Goal: Task Accomplishment & Management: Manage account settings

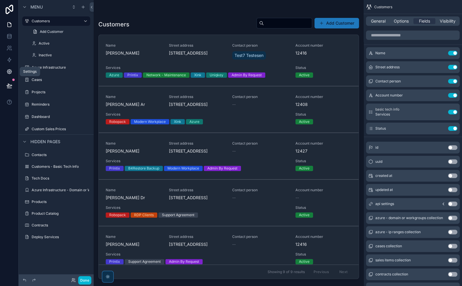
click at [9, 67] on link at bounding box center [9, 72] width 18 height 12
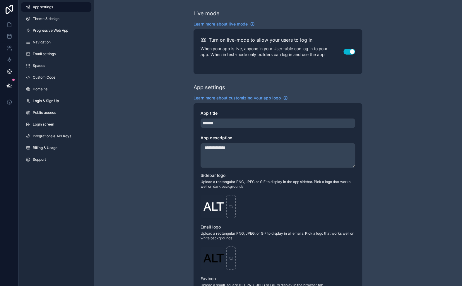
click at [53, 182] on div "App settings Theme & design Progressive Web App Navigation Email settings Space…" at bounding box center [56, 143] width 75 height 286
click at [53, 135] on span "Integrations & API Keys" at bounding box center [52, 136] width 38 height 5
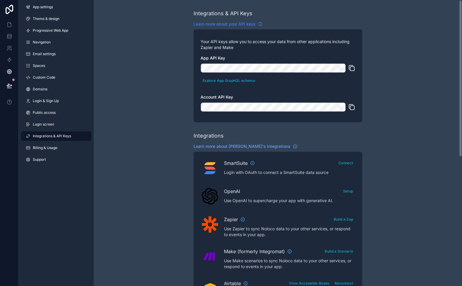
click at [244, 23] on span "Learn more about your API keys" at bounding box center [225, 24] width 62 height 6
click at [214, 78] on button "Explore App GraphQL schema" at bounding box center [229, 80] width 57 height 8
drag, startPoint x: 9, startPoint y: 25, endPoint x: 8, endPoint y: 30, distance: 5.1
click at [9, 25] on icon at bounding box center [9, 25] width 6 height 6
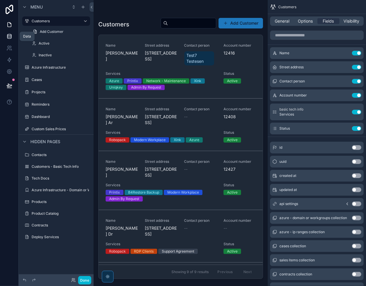
click at [8, 37] on icon at bounding box center [9, 36] width 4 height 2
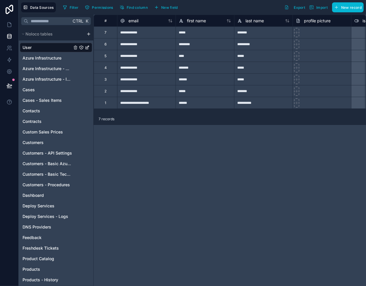
click at [133, 94] on div "**********" at bounding box center [146, 91] width 59 height 12
click at [132, 44] on div "**********" at bounding box center [146, 44] width 59 height 12
drag, startPoint x: 136, startPoint y: 33, endPoint x: 148, endPoint y: 64, distance: 33.5
click at [148, 64] on div "**********" at bounding box center [146, 68] width 59 height 12
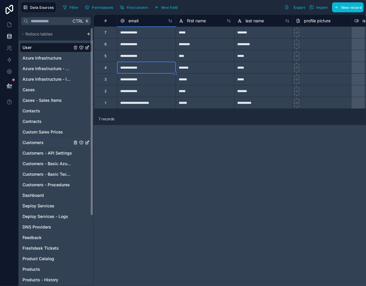
click at [53, 139] on link "Customers" at bounding box center [48, 142] width 50 height 6
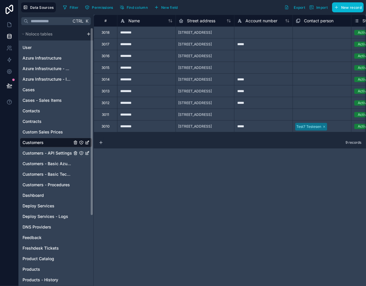
click at [60, 151] on span "Customers - API Settings" at bounding box center [48, 153] width 50 height 6
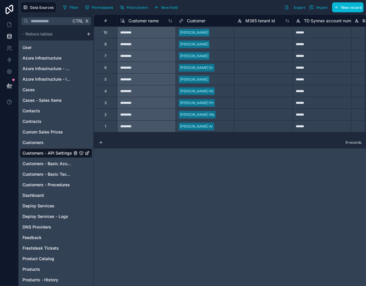
click at [129, 41] on div "********" at bounding box center [146, 44] width 59 height 12
drag, startPoint x: 136, startPoint y: 32, endPoint x: 151, endPoint y: 126, distance: 95.3
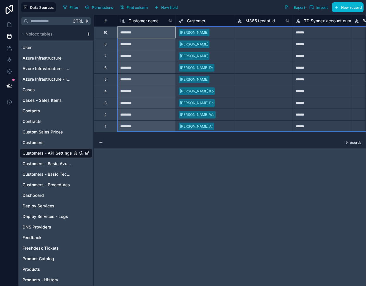
click at [150, 70] on div "********" at bounding box center [146, 68] width 59 height 12
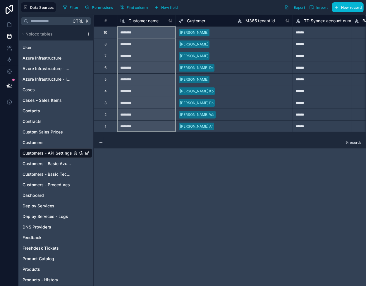
drag, startPoint x: 138, startPoint y: 35, endPoint x: 143, endPoint y: 126, distance: 91.5
click at [174, 132] on b "1" at bounding box center [173, 132] width 1 height 4
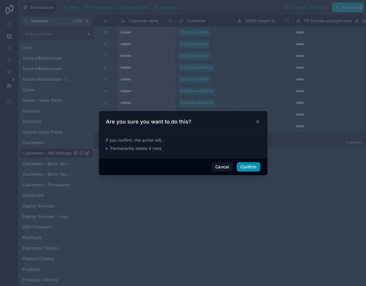
click at [246, 165] on button "Confirm" at bounding box center [248, 166] width 23 height 9
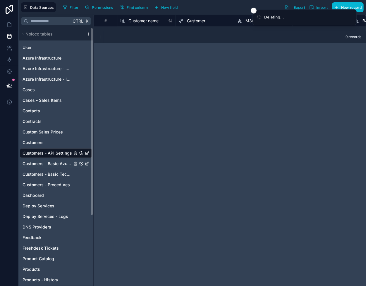
click at [50, 164] on span "Customers - Basic Azure Info" at bounding box center [48, 164] width 50 height 6
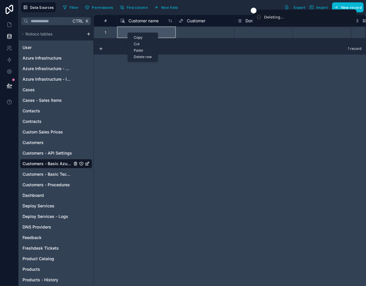
click at [150, 56] on div "Delete row" at bounding box center [143, 57] width 30 height 6
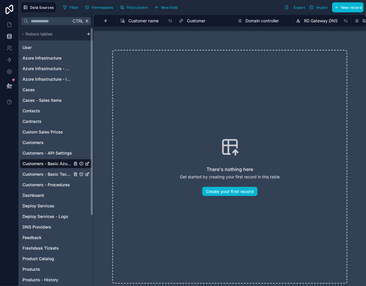
click at [47, 173] on span "Customers - Basic Tech Info" at bounding box center [48, 174] width 50 height 6
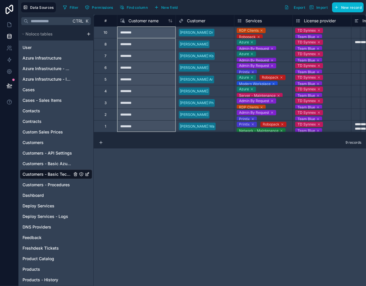
drag, startPoint x: 138, startPoint y: 31, endPoint x: 149, endPoint y: 122, distance: 91.1
click at [178, 106] on b "1" at bounding box center [177, 106] width 1 height 4
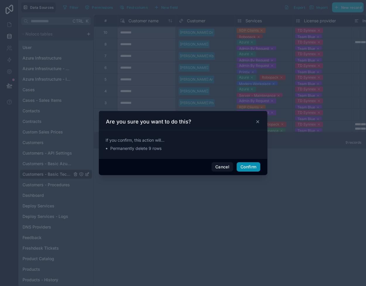
click at [253, 165] on button "Confirm" at bounding box center [248, 166] width 23 height 9
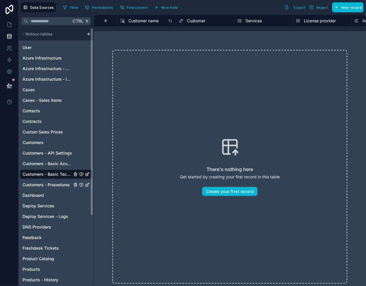
click at [45, 182] on span "Customers - Procedures" at bounding box center [46, 185] width 47 height 6
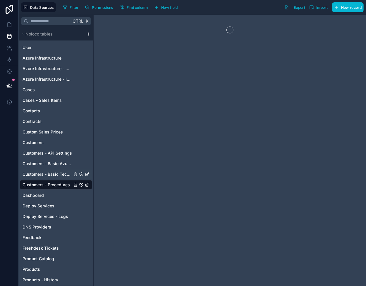
click at [45, 172] on span "Customers - Basic Tech Info" at bounding box center [48, 174] width 50 height 6
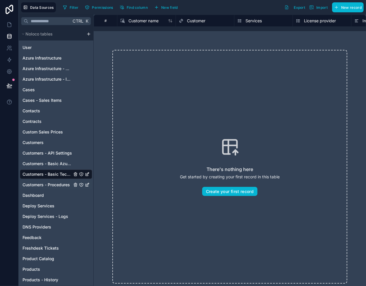
click at [41, 187] on span "Customers - Procedures" at bounding box center [46, 185] width 47 height 6
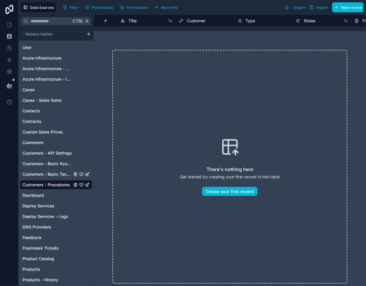
click at [43, 174] on span "Customers - Basic Tech Info" at bounding box center [48, 174] width 50 height 6
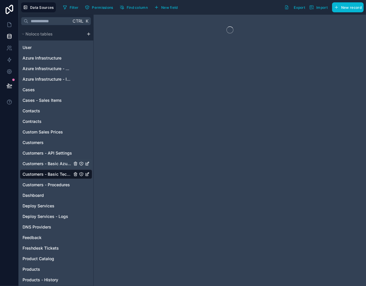
click at [45, 161] on span "Customers - Basic Azure Info" at bounding box center [48, 164] width 50 height 6
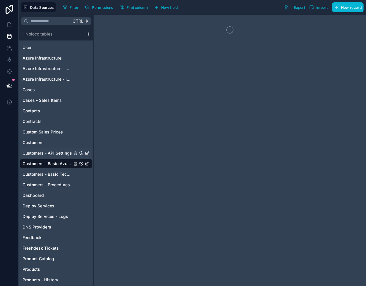
click at [45, 154] on span "Customers - API Settings" at bounding box center [48, 153] width 50 height 6
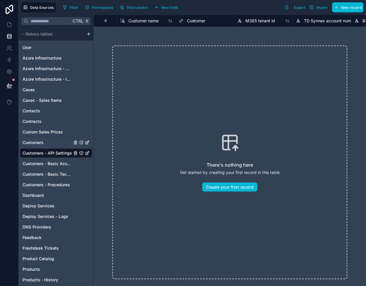
click at [42, 141] on span "Customers" at bounding box center [33, 142] width 21 height 6
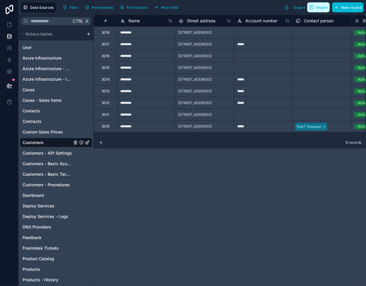
click at [327, 8] on span "Import" at bounding box center [322, 7] width 11 height 4
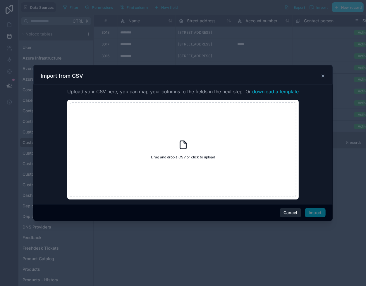
click at [294, 215] on button "Cancel" at bounding box center [291, 212] width 22 height 9
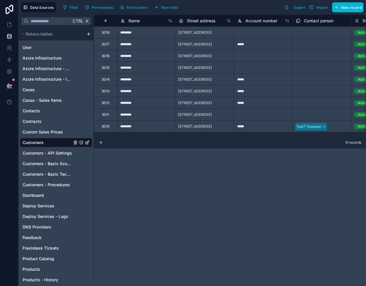
click at [106, 68] on div "3015" at bounding box center [106, 67] width 8 height 5
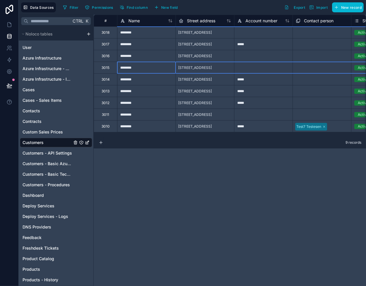
click at [110, 42] on div "3017" at bounding box center [105, 44] width 23 height 12
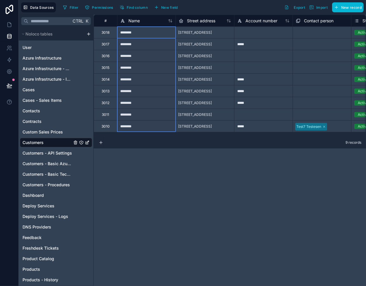
drag, startPoint x: 123, startPoint y: 33, endPoint x: 136, endPoint y: 128, distance: 95.2
click at [161, 106] on div "Delete rows 1 to 9" at bounding box center [157, 107] width 39 height 6
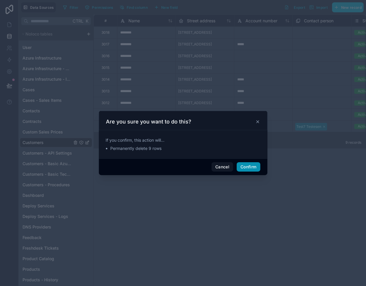
click at [250, 167] on button "Confirm" at bounding box center [248, 166] width 23 height 9
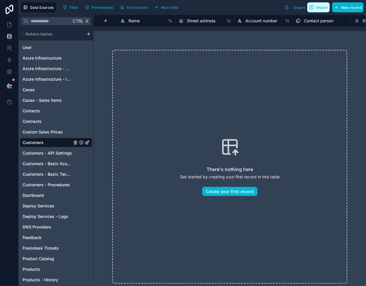
click at [321, 6] on span "Import" at bounding box center [322, 7] width 11 height 4
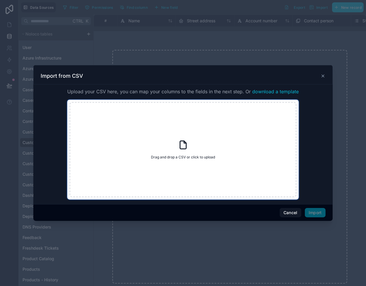
click at [181, 147] on icon at bounding box center [183, 144] width 11 height 11
type input "**********"
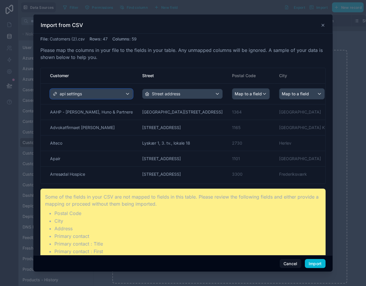
click at [70, 94] on span "api settings" at bounding box center [71, 94] width 22 height 6
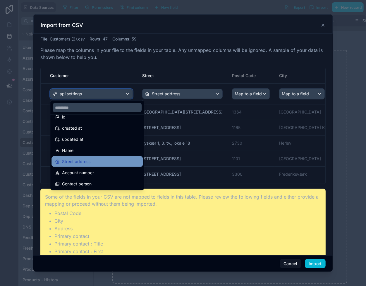
scroll to position [29, 0]
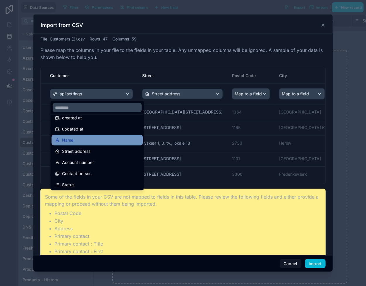
click at [80, 142] on div "Name" at bounding box center [97, 140] width 84 height 7
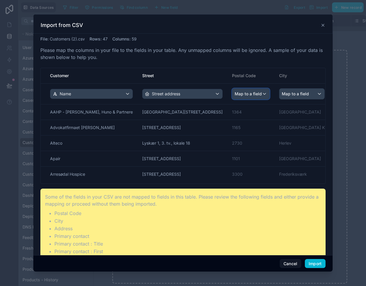
click at [235, 91] on span "Map to a field" at bounding box center [248, 93] width 27 height 11
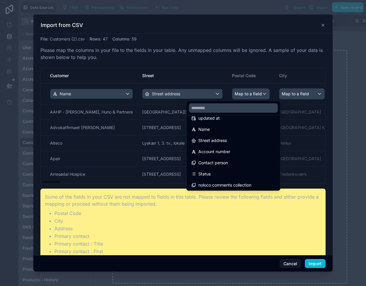
click at [194, 55] on div "scrollable content" at bounding box center [183, 142] width 300 height 257
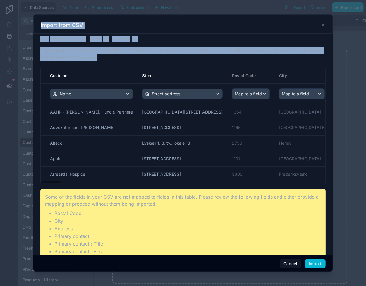
drag, startPoint x: 230, startPoint y: 69, endPoint x: 359, endPoint y: 85, distance: 129.9
click at [359, 85] on div "Import from CSV File : Customers (2).csv Rows : 47 Columns : 59 Please map the …" at bounding box center [183, 143] width 366 height 286
click at [180, 56] on p "Please map the columns in your file to the fields in your table. Any unmapped c…" at bounding box center [183, 54] width 286 height 14
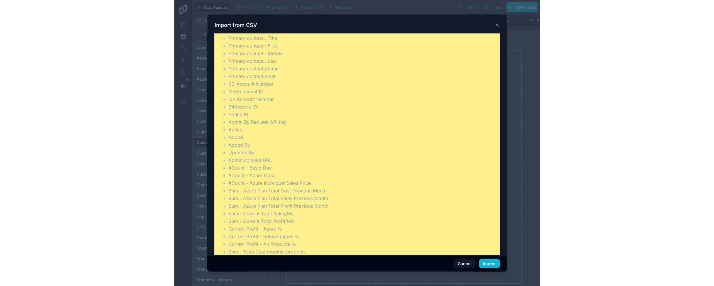
scroll to position [389, 0]
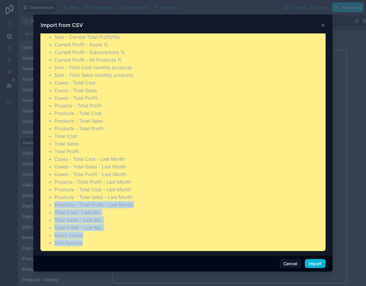
drag, startPoint x: 133, startPoint y: 250, endPoint x: 317, endPoint y: 192, distance: 193.5
click at [317, 194] on div "File : Customers (2).csv Rows : 47 Columns : 59 Please map the columns in your …" at bounding box center [183, 144] width 300 height 221
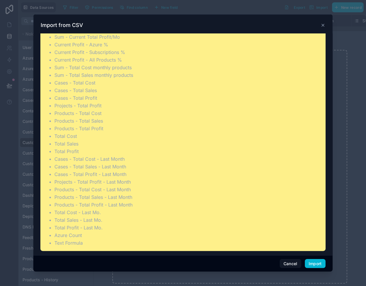
click at [204, 19] on div "Import from CSV" at bounding box center [183, 23] width 300 height 19
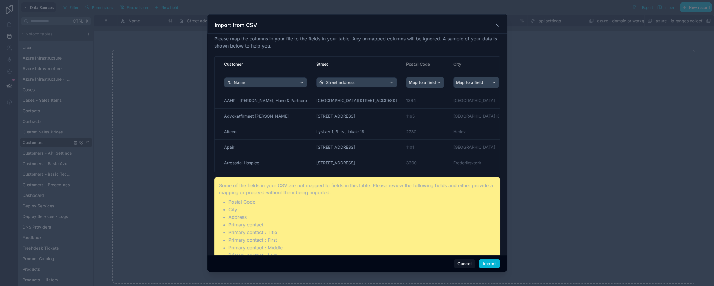
scroll to position [0, 0]
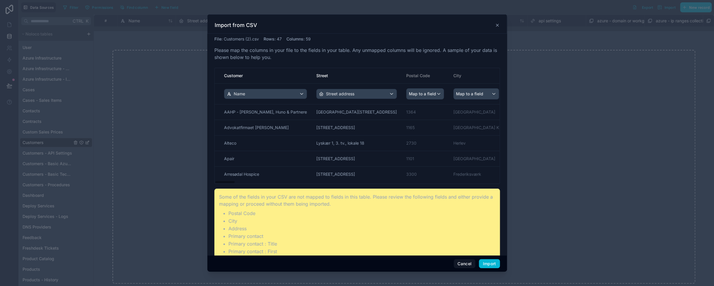
click at [457, 92] on span "Map to a field" at bounding box center [524, 93] width 27 height 11
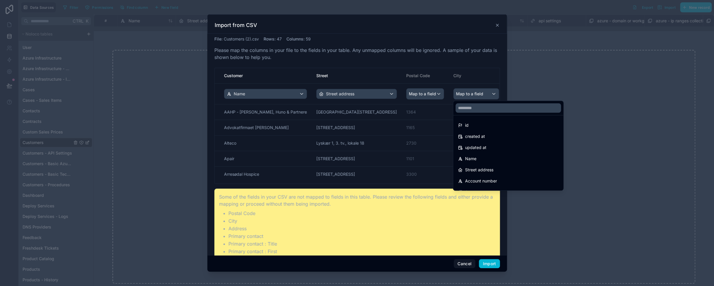
click at [457, 73] on div "scrollable content" at bounding box center [357, 142] width 300 height 257
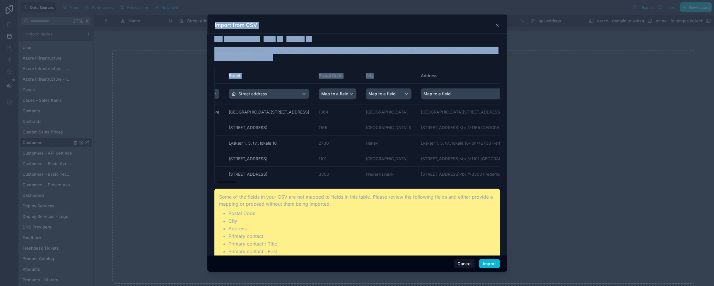
drag, startPoint x: 441, startPoint y: 76, endPoint x: 514, endPoint y: 79, distance: 73.0
click at [457, 79] on div "Import from CSV File : Customers (2).csv Rows : 47 Columns : 59 Please map the …" at bounding box center [357, 143] width 714 height 286
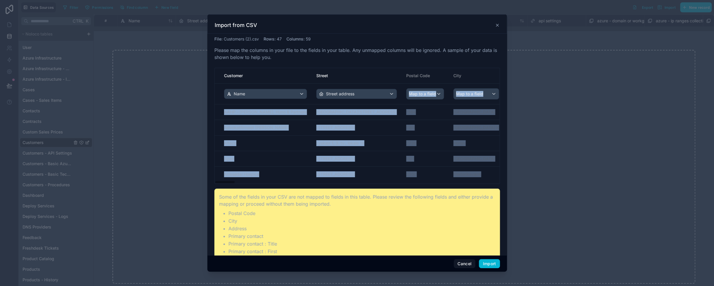
drag, startPoint x: 337, startPoint y: 76, endPoint x: 213, endPoint y: 84, distance: 124.5
click at [213, 84] on div "File : Customers (2).csv Rows : 47 Columns : 59 Please map the columns in your …" at bounding box center [357, 144] width 300 height 221
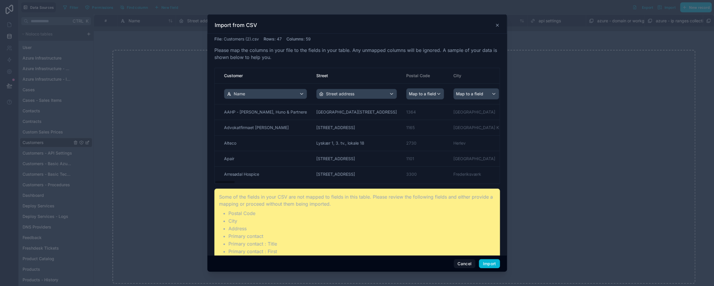
click at [279, 51] on p "Please map the columns in your file to the fields in your table. Any unmapped c…" at bounding box center [357, 54] width 286 height 14
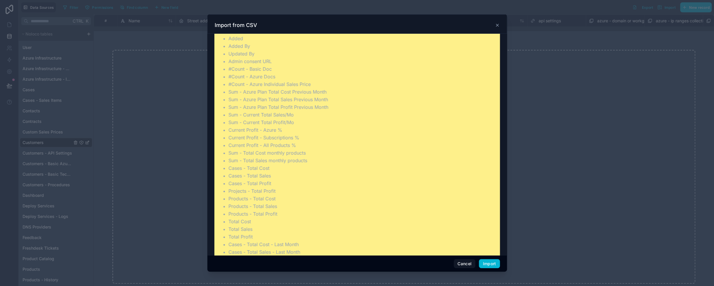
scroll to position [389, 0]
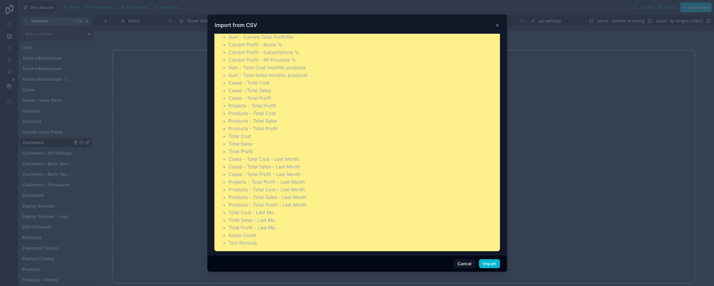
drag, startPoint x: 340, startPoint y: 253, endPoint x: 434, endPoint y: 253, distance: 93.7
click at [434, 253] on div "File : Customers (2).csv Rows : 47 Columns : 59 Please map the columns in your …" at bounding box center [357, 144] width 300 height 221
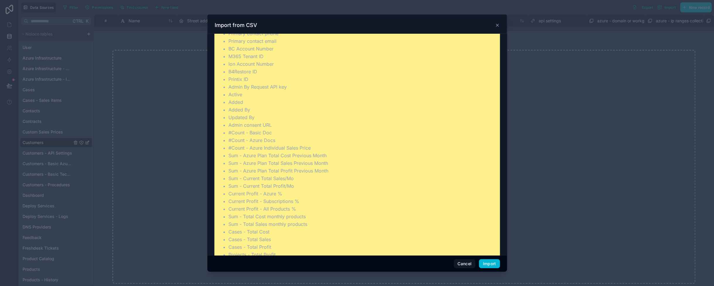
scroll to position [0, 0]
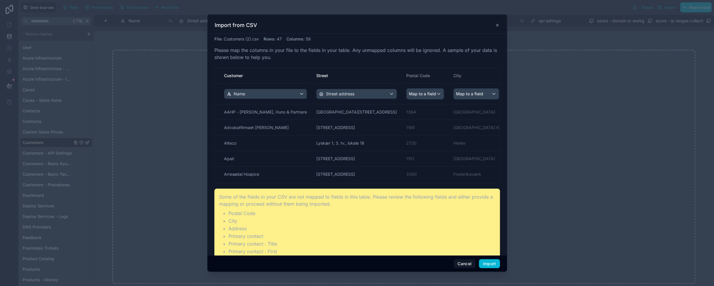
click at [457, 24] on icon at bounding box center [497, 25] width 5 height 5
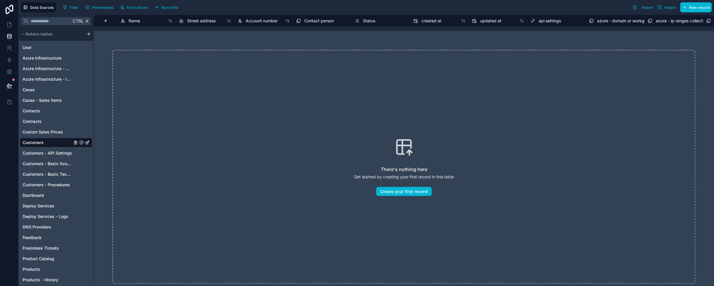
click at [370, 135] on div "There's nothing here Get started by creating your first record in this table Cr…" at bounding box center [403, 166] width 583 height 233
click at [457, 8] on span "Import" at bounding box center [669, 7] width 11 height 4
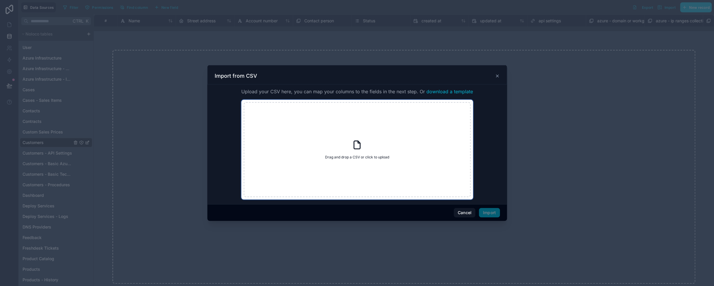
click at [311, 141] on div "Drag and drop a CSV or click to upload Drag and drop a CSV or click to upload" at bounding box center [357, 149] width 227 height 95
type input "**********"
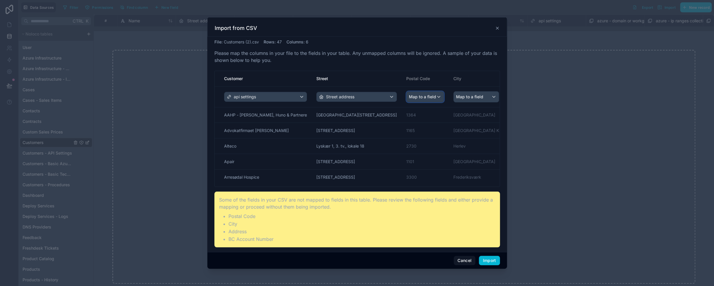
click at [409, 94] on span "Map to a field" at bounding box center [422, 96] width 27 height 11
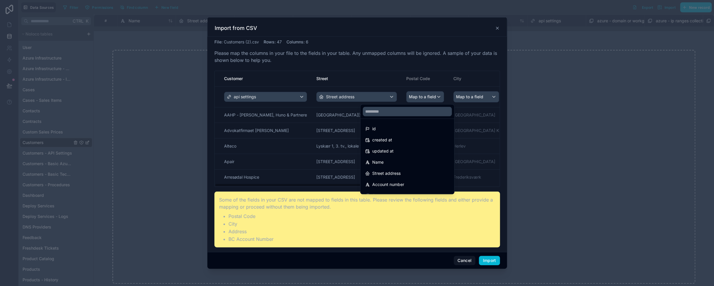
click at [241, 98] on div "scrollable content" at bounding box center [357, 142] width 300 height 251
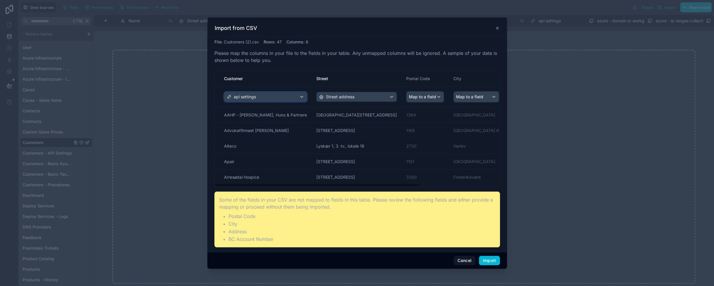
click at [242, 98] on span "api settings" at bounding box center [245, 97] width 22 height 6
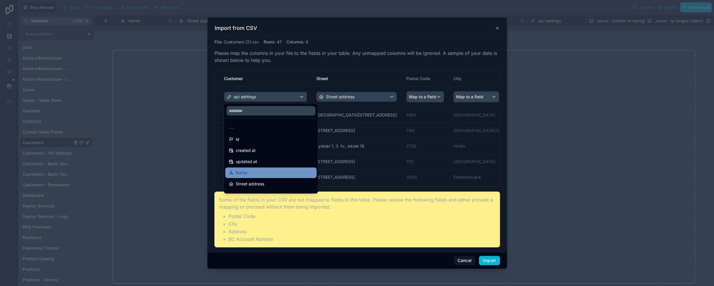
click at [251, 171] on div "Name" at bounding box center [271, 172] width 84 height 7
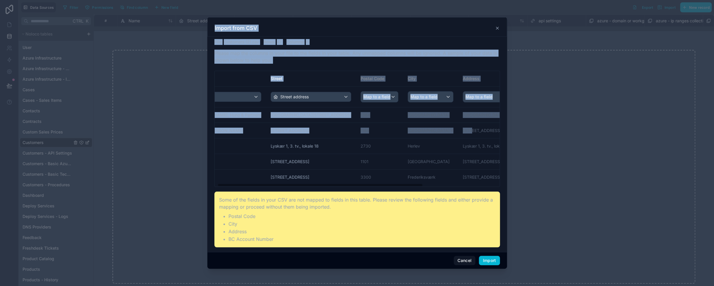
scroll to position [0, 109]
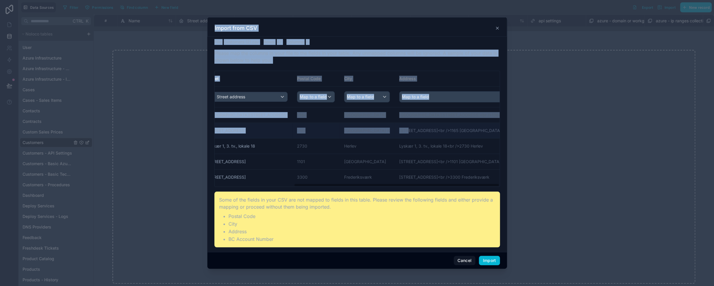
drag, startPoint x: 462, startPoint y: 127, endPoint x: 484, endPoint y: 127, distance: 22.0
click at [457, 128] on div "Import from CSV File : Customers (2).csv Rows : 47 Columns : 6 Please map the c…" at bounding box center [357, 143] width 714 height 286
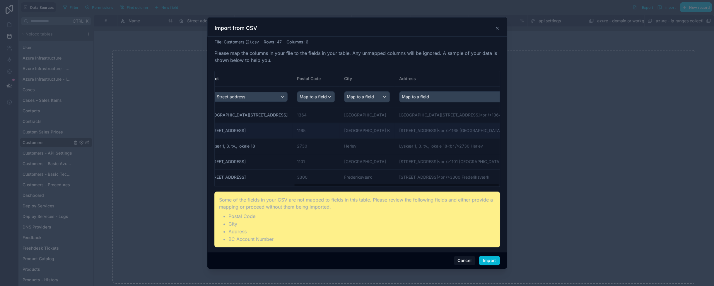
click at [402, 130] on td "Nørregade 13<br />1165 København K" at bounding box center [460, 131] width 131 height 16
click at [457, 260] on button "Cancel" at bounding box center [465, 259] width 22 height 9
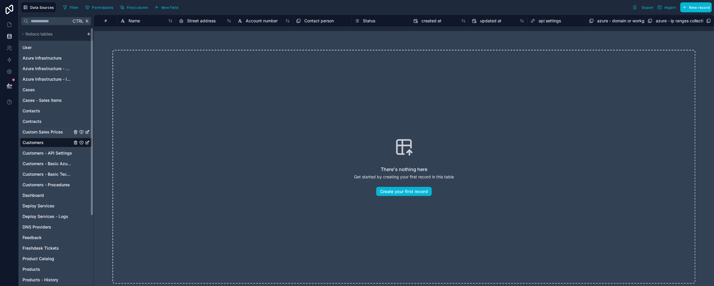
click at [39, 131] on span "Custom Sales Prices" at bounding box center [43, 132] width 40 height 6
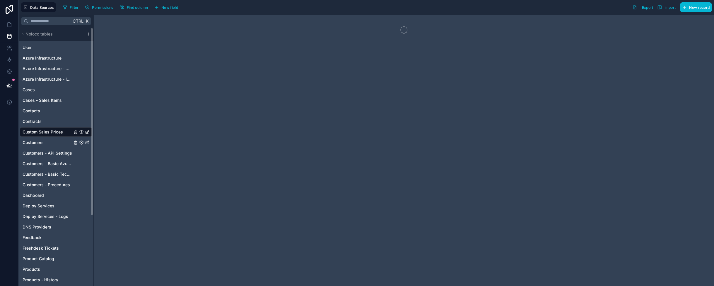
drag, startPoint x: 49, startPoint y: 141, endPoint x: 55, endPoint y: 137, distance: 7.6
click at [49, 141] on link "Customers" at bounding box center [48, 142] width 50 height 6
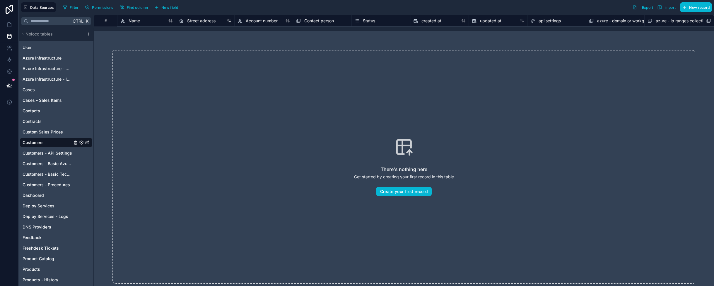
click at [197, 18] on span "Street address" at bounding box center [201, 21] width 28 height 6
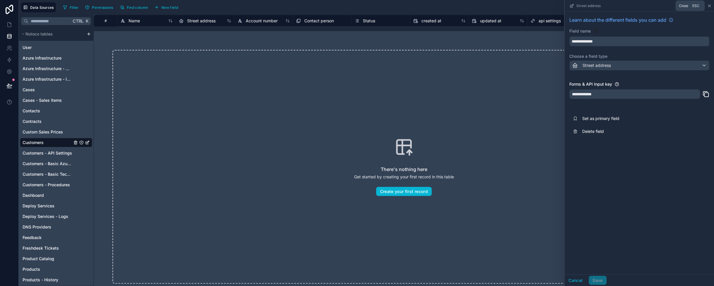
click at [457, 6] on icon at bounding box center [709, 6] width 5 height 5
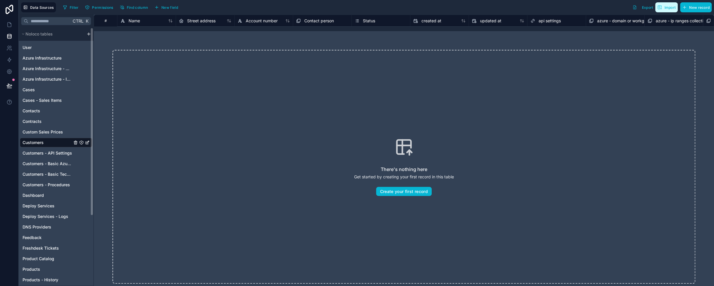
click at [457, 7] on span "Import" at bounding box center [669, 7] width 11 height 4
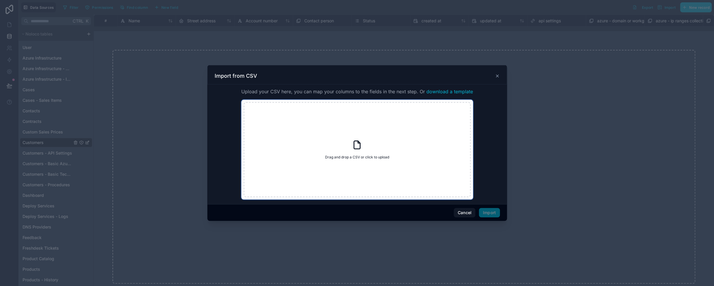
click at [359, 144] on icon at bounding box center [357, 144] width 11 height 11
type input "**********"
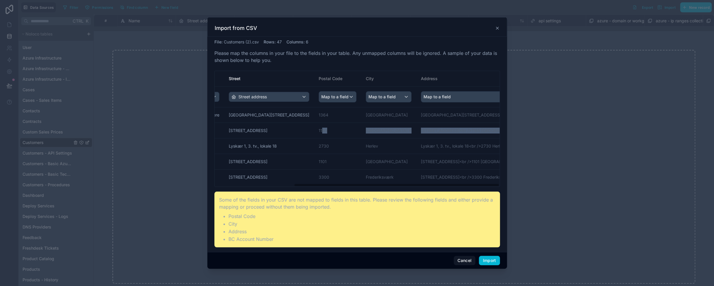
scroll to position [0, 109]
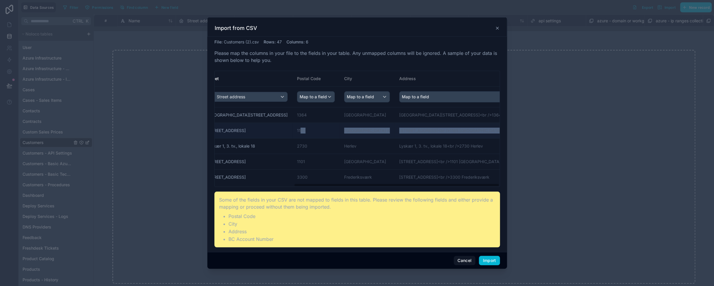
drag, startPoint x: 364, startPoint y: 125, endPoint x: 482, endPoint y: 129, distance: 117.8
click at [457, 129] on tr "Advokatfirmaet Luise Høj Nørregade 13 1165 København K Nørregade 13<br />1165 K…" at bounding box center [342, 131] width 474 height 16
click at [457, 96] on span "Map to a field" at bounding box center [546, 96] width 27 height 11
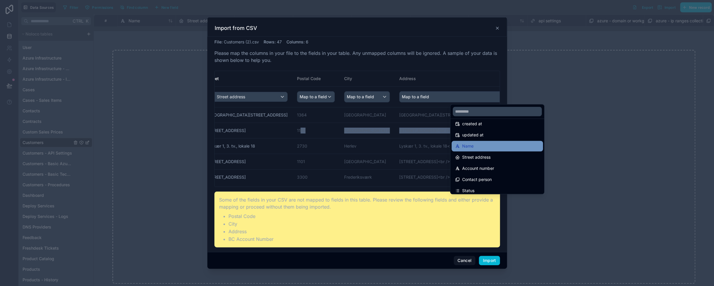
scroll to position [29, 0]
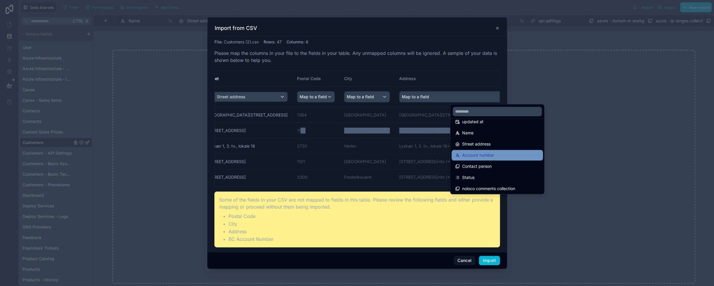
click at [457, 153] on span "Account number" at bounding box center [478, 154] width 32 height 7
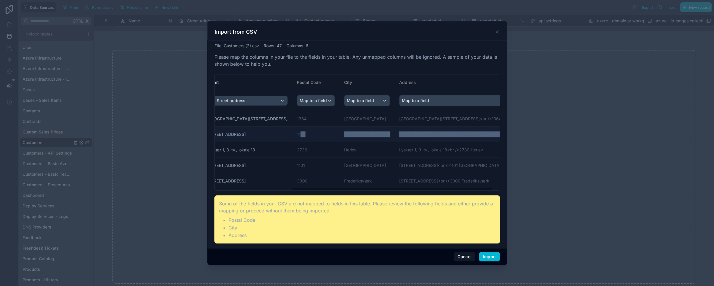
click at [457, 132] on td "12432" at bounding box center [558, 135] width 64 height 16
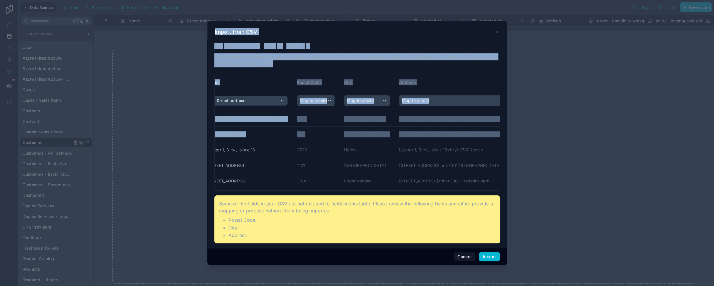
drag, startPoint x: 470, startPoint y: 133, endPoint x: 519, endPoint y: 134, distance: 48.9
click at [457, 134] on div "Import from CSV File : Customers (2).csv Rows : 47 Columns : 6 Please map the c…" at bounding box center [357, 143] width 714 height 286
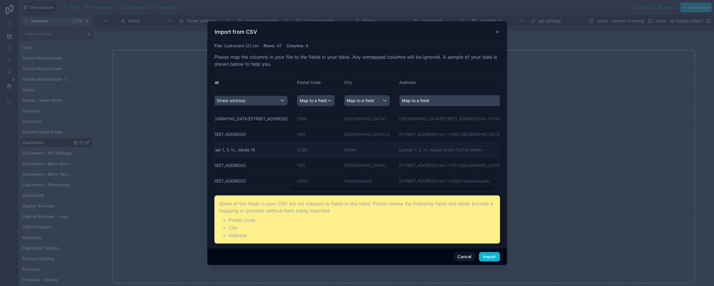
click at [457, 143] on td "Alteco" at bounding box center [558, 150] width 64 height 16
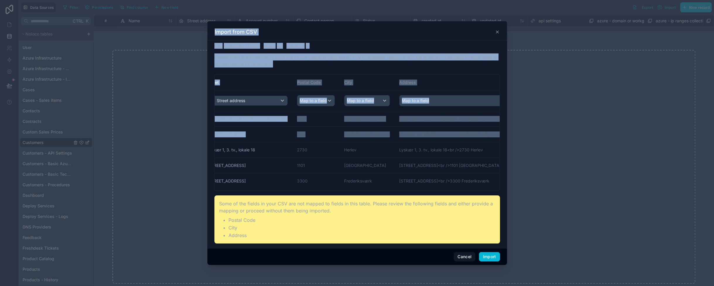
drag, startPoint x: 476, startPoint y: 134, endPoint x: 526, endPoint y: 136, distance: 49.8
click at [457, 136] on div "Import from CSV File : Customers (2).csv Rows : 47 Columns : 6 Please map the c…" at bounding box center [357, 143] width 714 height 286
click at [457, 139] on td "12432" at bounding box center [558, 135] width 64 height 16
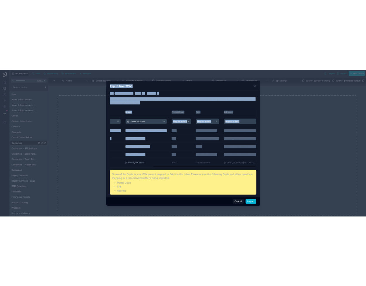
scroll to position [0, 119]
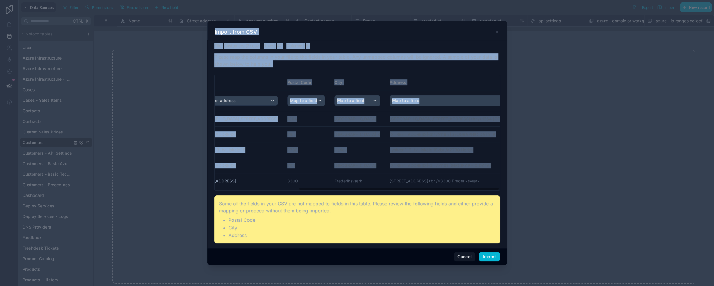
drag, startPoint x: 480, startPoint y: 164, endPoint x: 619, endPoint y: 171, distance: 138.5
click at [457, 171] on div "Import from CSV File : Customers (2).csv Rows : 47 Columns : 6 Please map the c…" at bounding box center [357, 143] width 714 height 286
click at [457, 157] on td "Alteco" at bounding box center [548, 150] width 64 height 16
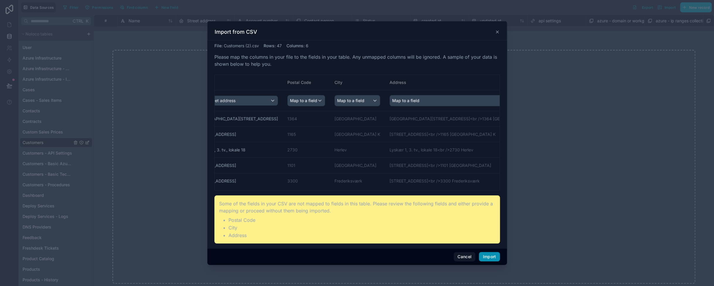
click at [457, 258] on button "Import" at bounding box center [489, 256] width 21 height 9
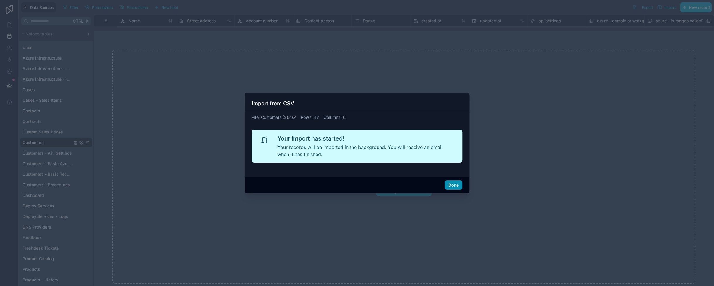
click at [450, 183] on button "Done" at bounding box center [454, 184] width 18 height 9
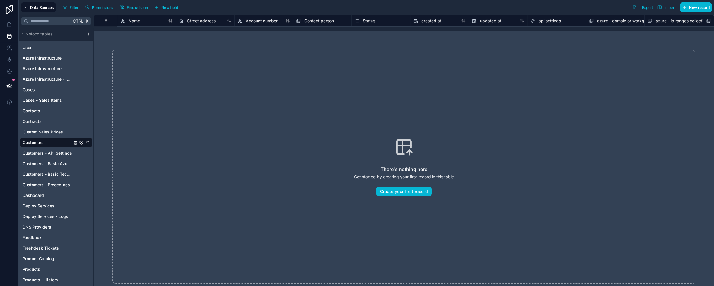
click at [169, 103] on div "There's nothing here Get started by creating your first record in this table Cr…" at bounding box center [403, 166] width 583 height 233
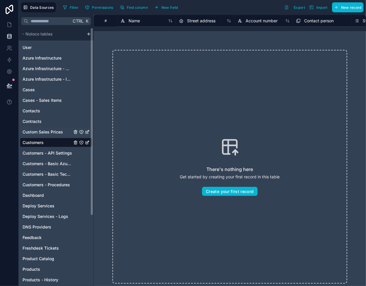
click at [30, 135] on div "Custom Sales Prices" at bounding box center [56, 131] width 72 height 9
click at [38, 131] on span "Custom Sales Prices" at bounding box center [43, 132] width 40 height 6
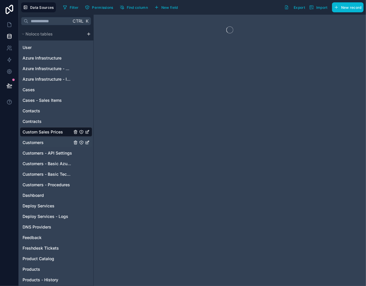
click at [40, 141] on span "Customers" at bounding box center [33, 142] width 21 height 6
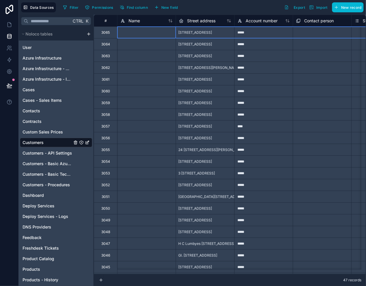
click at [107, 33] on div "3065" at bounding box center [105, 32] width 8 height 5
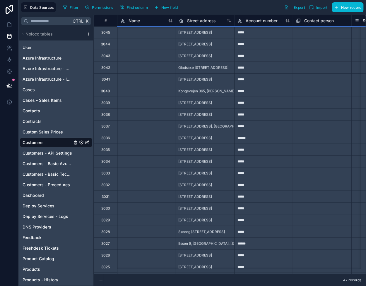
scroll to position [308, 0]
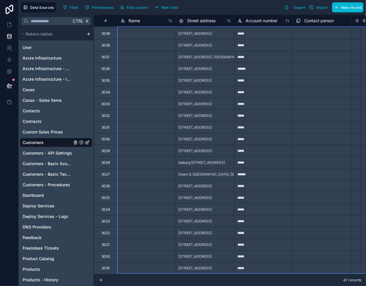
drag, startPoint x: 109, startPoint y: 35, endPoint x: 118, endPoint y: 261, distance: 226.9
click at [169, 281] on b "47" at bounding box center [167, 285] width 4 height 4
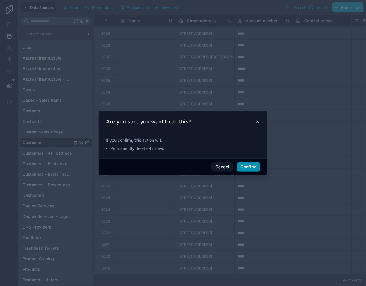
click at [247, 164] on button "Confirm" at bounding box center [248, 166] width 23 height 9
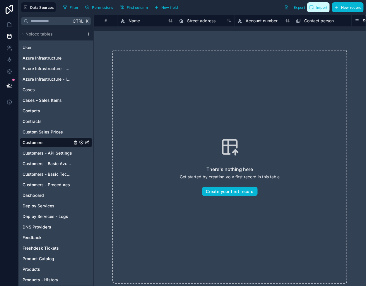
click at [321, 7] on span "Import" at bounding box center [321, 7] width 11 height 4
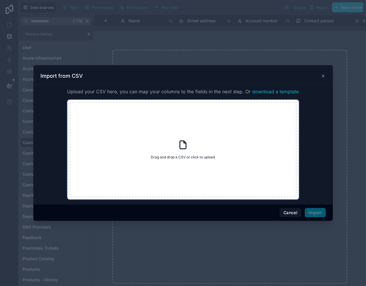
click at [165, 155] on span "Drag and drop a CSV or click to upload" at bounding box center [183, 157] width 64 height 5
type input "**********"
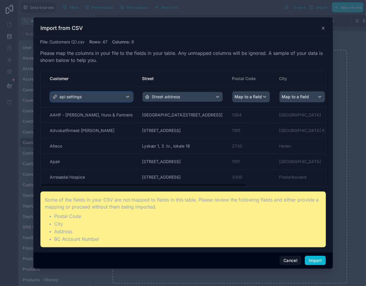
click at [92, 98] on div "api settings" at bounding box center [91, 96] width 82 height 9
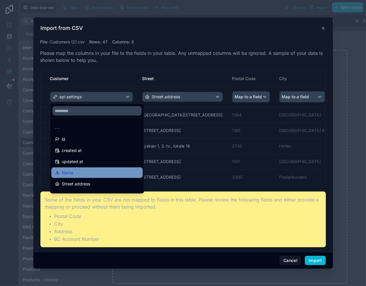
click at [82, 171] on div "Name" at bounding box center [97, 172] width 84 height 7
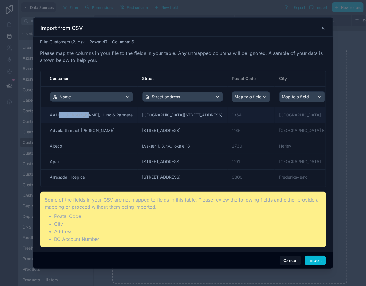
drag, startPoint x: 86, startPoint y: 115, endPoint x: 59, endPoint y: 116, distance: 27.0
click at [59, 116] on td "AAHP - [PERSON_NAME], Huno & Partnere" at bounding box center [89, 115] width 97 height 16
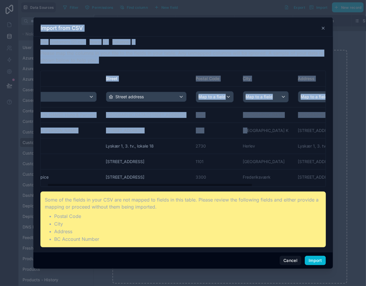
scroll to position [0, 109]
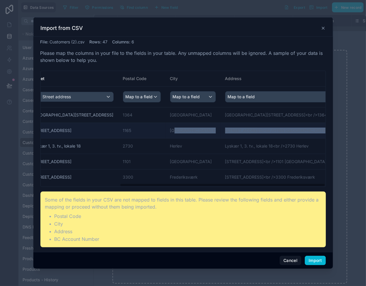
drag, startPoint x: 238, startPoint y: 130, endPoint x: 300, endPoint y: 130, distance: 61.5
click at [300, 130] on tr "Advokatfirmaet Luise Høj Nørregade 13 1165 København K Nørregade 13<br />1165 K…" at bounding box center [168, 131] width 474 height 16
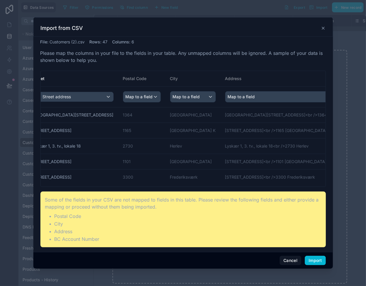
click at [359, 97] on span "Map to a field" at bounding box center [372, 96] width 27 height 11
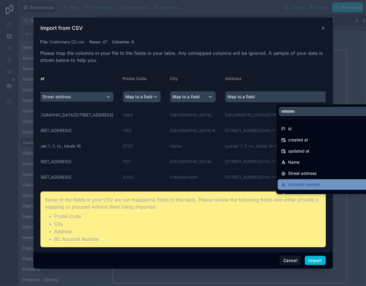
click at [303, 179] on div "Account number" at bounding box center [323, 184] width 91 height 11
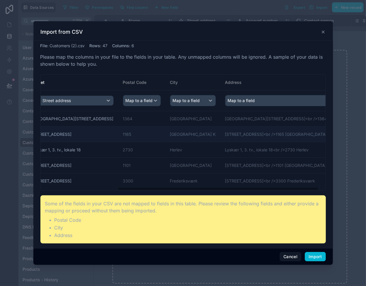
click at [247, 140] on td "Nørregade 13<br />1165 København K" at bounding box center [286, 135] width 131 height 16
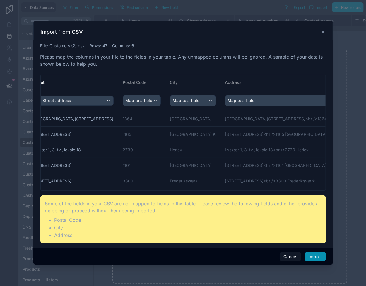
click at [312, 255] on button "Import" at bounding box center [315, 256] width 21 height 9
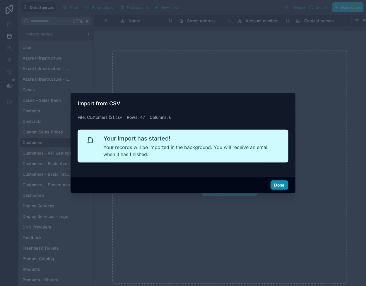
click at [275, 186] on button "Done" at bounding box center [280, 184] width 18 height 9
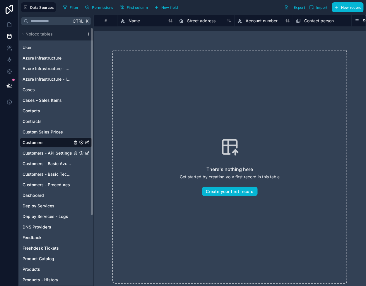
drag, startPoint x: 48, startPoint y: 153, endPoint x: 49, endPoint y: 149, distance: 4.8
click at [48, 153] on span "Customers - API Settings" at bounding box center [48, 153] width 50 height 6
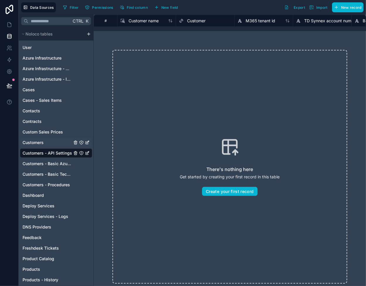
click at [53, 141] on link "Customers" at bounding box center [48, 142] width 50 height 6
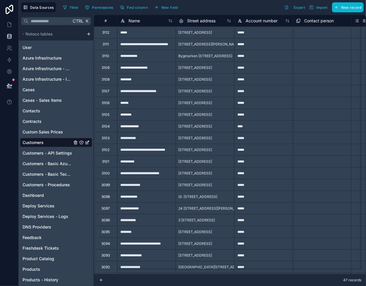
click at [191, 30] on span "[STREET_ADDRESS]" at bounding box center [195, 32] width 34 height 5
click at [192, 31] on span "[STREET_ADDRESS]" at bounding box center [195, 32] width 34 height 5
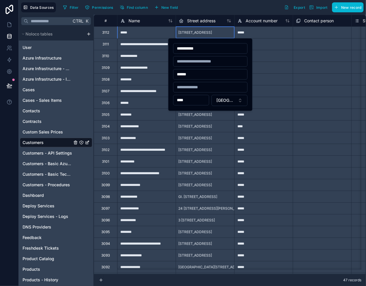
click at [192, 31] on span "[STREET_ADDRESS]" at bounding box center [195, 32] width 34 height 5
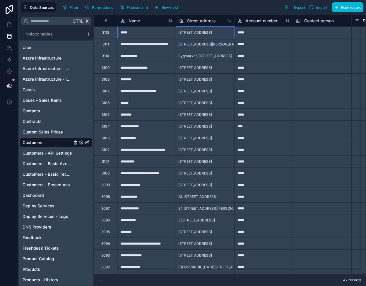
click at [192, 31] on span "[STREET_ADDRESS]" at bounding box center [195, 32] width 34 height 5
click at [214, 71] on div "[STREET_ADDRESS]" at bounding box center [195, 67] width 38 height 9
click at [212, 33] on span "[STREET_ADDRESS]" at bounding box center [195, 32] width 34 height 5
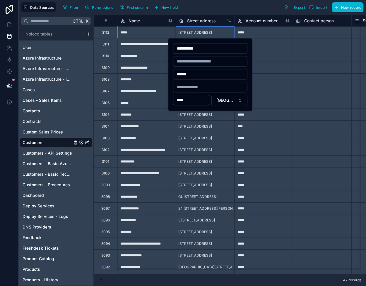
click at [212, 33] on span "[STREET_ADDRESS]" at bounding box center [195, 32] width 34 height 5
click at [212, 163] on span "[STREET_ADDRESS]" at bounding box center [195, 161] width 34 height 5
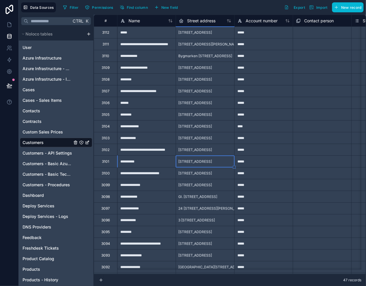
click at [212, 34] on span "[STREET_ADDRESS]" at bounding box center [195, 32] width 34 height 5
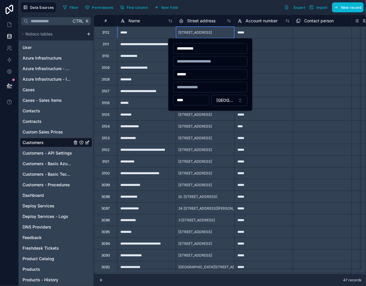
click at [191, 134] on div "[STREET_ADDRESS]" at bounding box center [195, 137] width 38 height 9
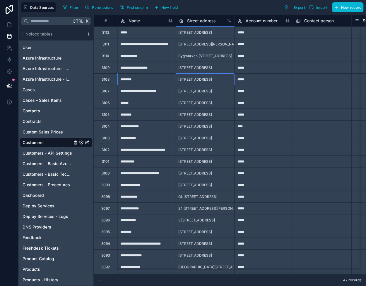
click at [204, 79] on span "[STREET_ADDRESS]" at bounding box center [195, 79] width 34 height 5
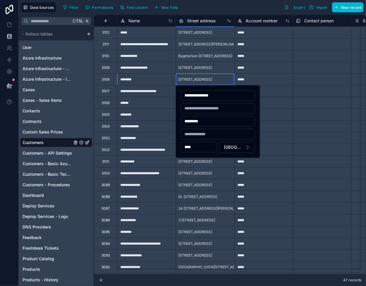
click at [213, 176] on div "[STREET_ADDRESS]" at bounding box center [195, 172] width 38 height 9
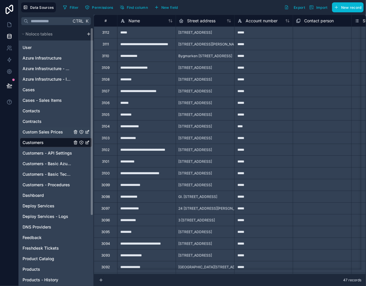
click at [56, 131] on span "Custom Sales Prices" at bounding box center [43, 132] width 40 height 6
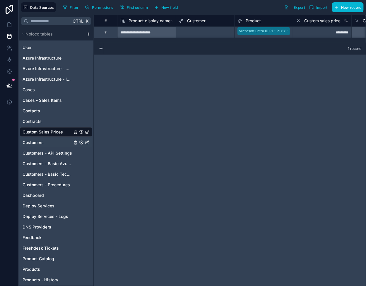
click at [56, 139] on link "Customers" at bounding box center [48, 142] width 50 height 6
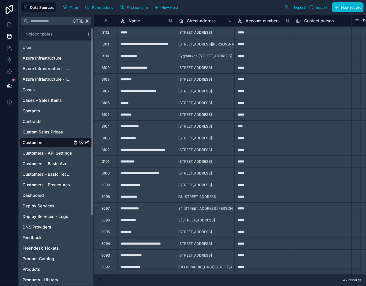
click at [294, 54] on div "Select a Contact person" at bounding box center [322, 56] width 58 height 9
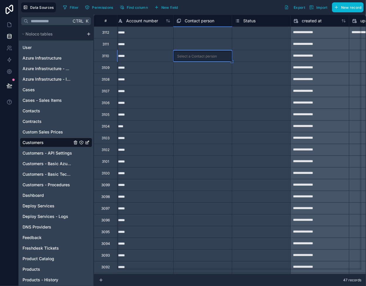
scroll to position [0, 146]
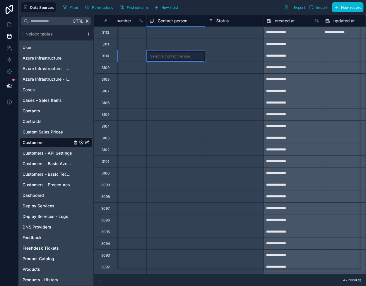
click at [227, 30] on div "Select a Status" at bounding box center [220, 32] width 25 height 5
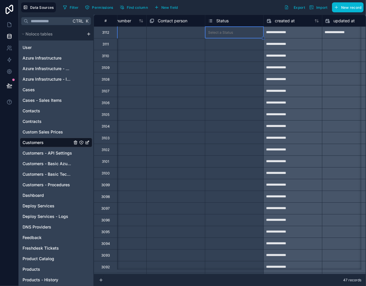
click at [227, 30] on div "Select a Status" at bounding box center [220, 32] width 25 height 5
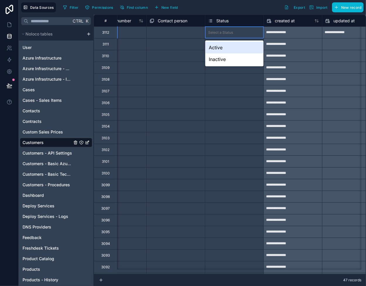
click at [223, 48] on div "Active" at bounding box center [234, 48] width 58 height 12
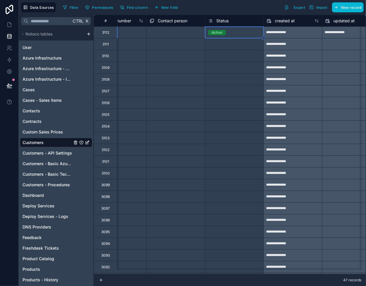
drag, startPoint x: 262, startPoint y: 39, endPoint x: 262, endPoint y: 256, distance: 217.4
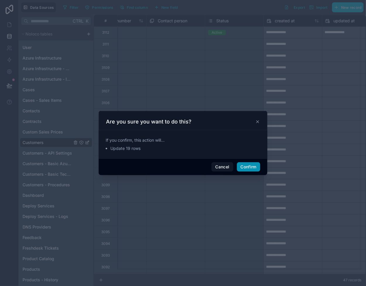
click at [250, 164] on button "Confirm" at bounding box center [248, 166] width 23 height 9
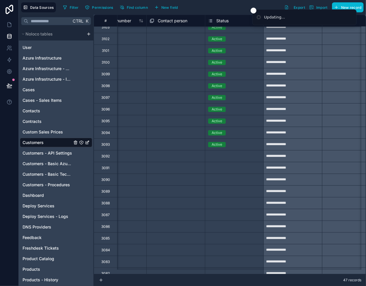
scroll to position [117, 146]
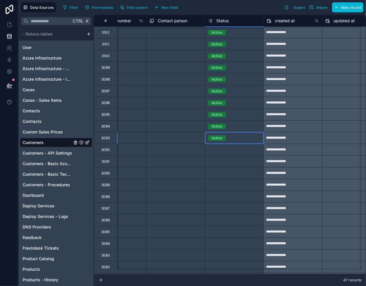
click at [242, 135] on div "Active" at bounding box center [234, 138] width 58 height 6
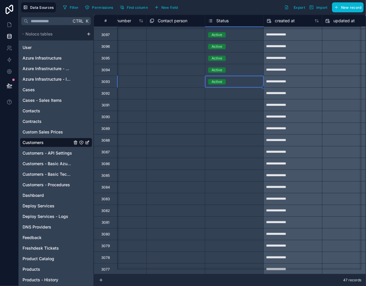
scroll to position [205, 146]
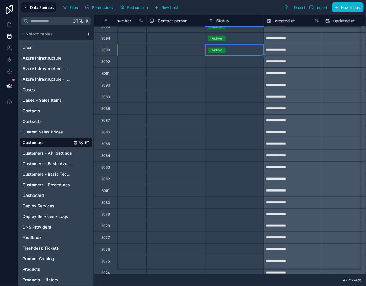
drag, startPoint x: 264, startPoint y: 56, endPoint x: 259, endPoint y: 259, distance: 202.8
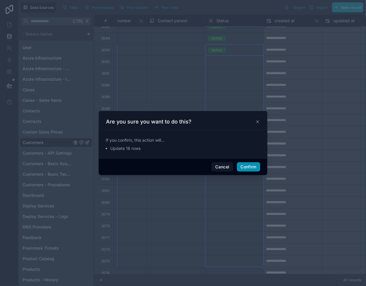
click at [245, 164] on button "Confirm" at bounding box center [248, 166] width 23 height 9
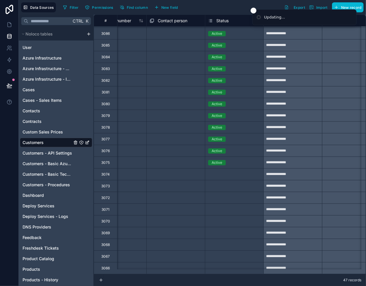
scroll to position [308, 146]
click at [248, 159] on div "Active" at bounding box center [234, 162] width 58 height 6
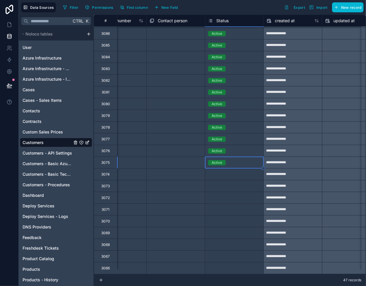
drag, startPoint x: 263, startPoint y: 163, endPoint x: 257, endPoint y: 263, distance: 100.1
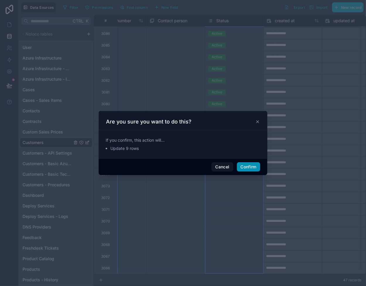
click at [242, 166] on button "Confirm" at bounding box center [248, 166] width 23 height 9
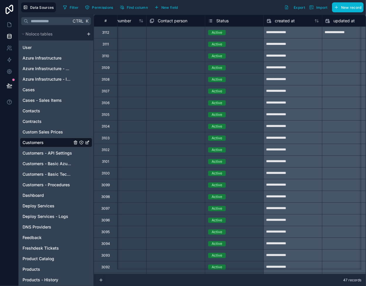
scroll to position [0, 0]
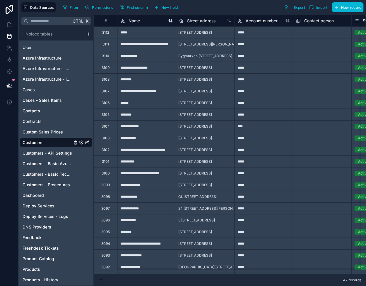
click at [143, 20] on div "Name" at bounding box center [146, 20] width 52 height 7
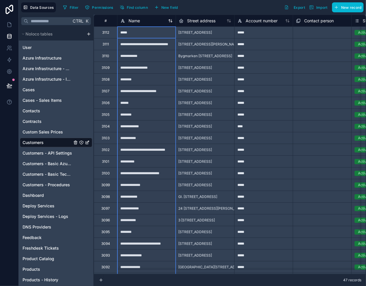
click at [132, 18] on span "Name" at bounding box center [134, 21] width 11 height 6
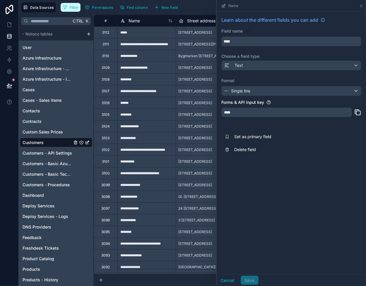
click at [73, 4] on button "Filter" at bounding box center [71, 7] width 20 height 9
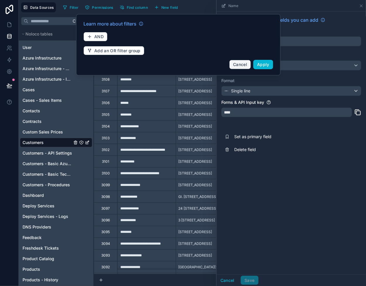
click at [245, 62] on span "Cancel" at bounding box center [240, 64] width 14 height 5
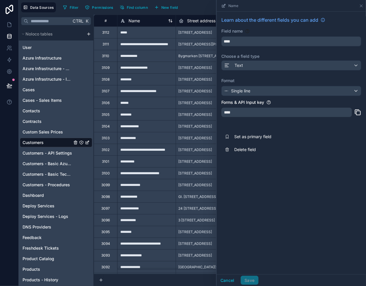
click at [170, 22] on icon at bounding box center [170, 20] width 5 height 5
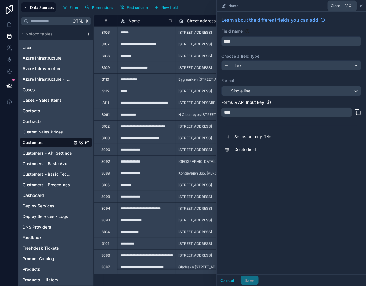
click at [362, 6] on icon at bounding box center [361, 6] width 5 height 5
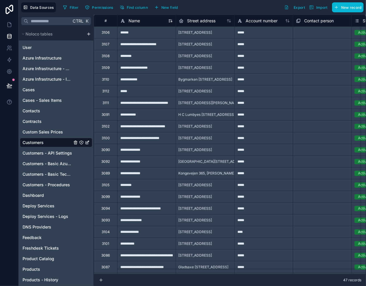
click at [172, 21] on icon at bounding box center [172, 21] width 0 height 2
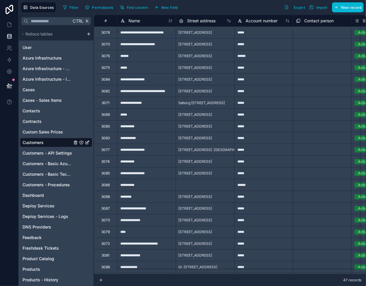
click at [160, 42] on div "**********" at bounding box center [146, 44] width 59 height 12
click at [161, 75] on div "**********" at bounding box center [146, 79] width 59 height 12
click at [164, 98] on div "**********" at bounding box center [146, 103] width 59 height 12
click at [214, 94] on div "[STREET_ADDRESS]" at bounding box center [195, 90] width 38 height 9
click at [258, 91] on div "*****" at bounding box center [263, 91] width 59 height 12
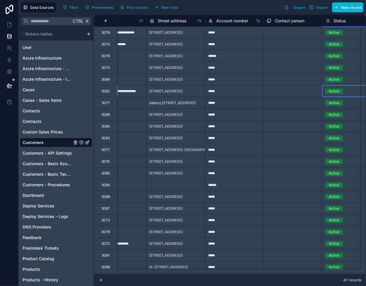
scroll to position [0, 49]
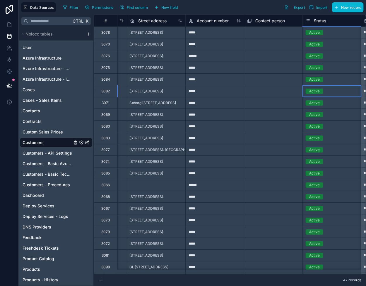
click at [328, 89] on div "Active" at bounding box center [332, 91] width 58 height 6
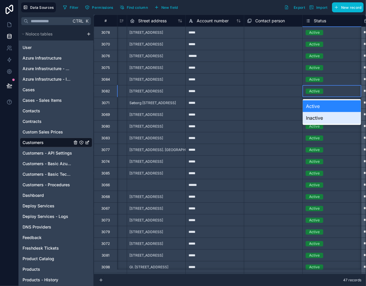
click at [318, 115] on div "Inactive" at bounding box center [332, 118] width 58 height 12
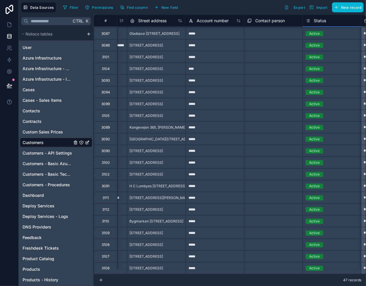
scroll to position [308, 0]
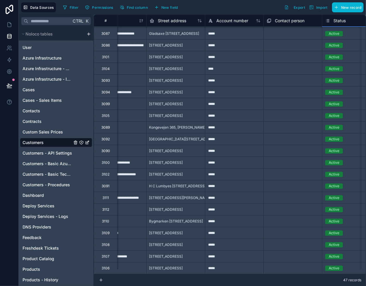
click at [336, 148] on div "Active" at bounding box center [352, 151] width 58 height 6
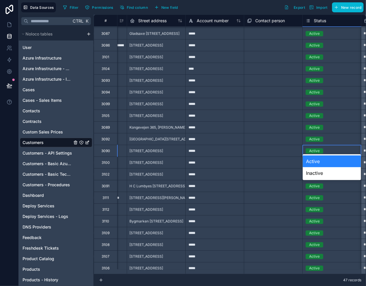
click at [336, 148] on div "Active" at bounding box center [332, 151] width 58 height 6
click at [317, 175] on div "Inactive" at bounding box center [332, 173] width 58 height 12
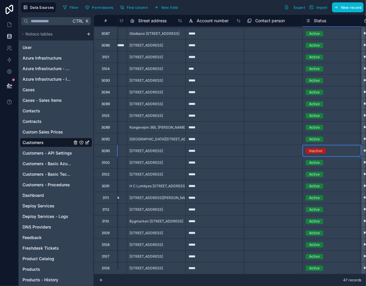
scroll to position [308, 0]
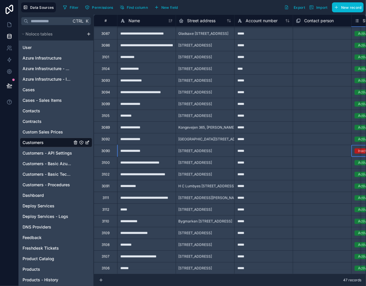
click at [214, 233] on div "[STREET_ADDRESS]" at bounding box center [195, 232] width 38 height 9
click at [212, 254] on span "[STREET_ADDRESS]" at bounding box center [195, 256] width 34 height 5
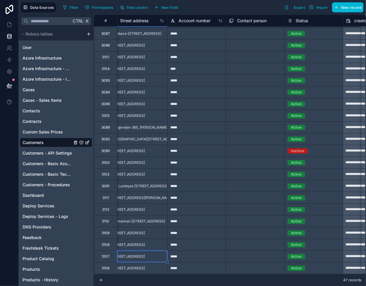
scroll to position [308, 88]
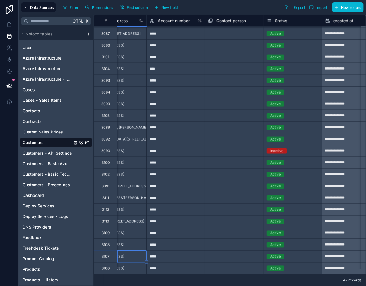
click at [274, 254] on div "Active" at bounding box center [275, 256] width 11 height 5
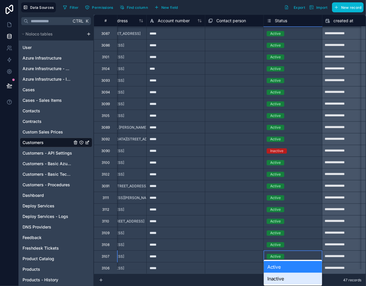
click at [279, 280] on div "Inactive" at bounding box center [293, 278] width 58 height 12
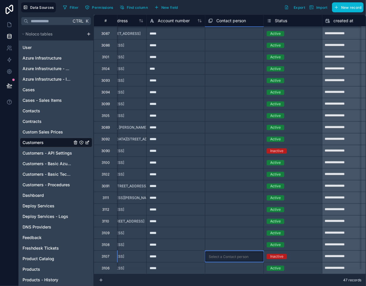
click at [228, 251] on div "Select a Contact person" at bounding box center [234, 256] width 58 height 10
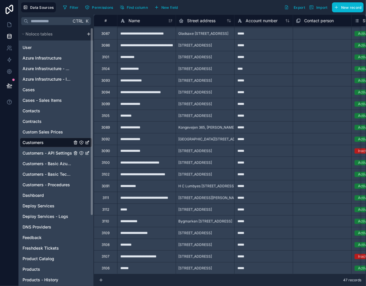
click at [50, 152] on span "Customers - API Settings" at bounding box center [48, 153] width 50 height 6
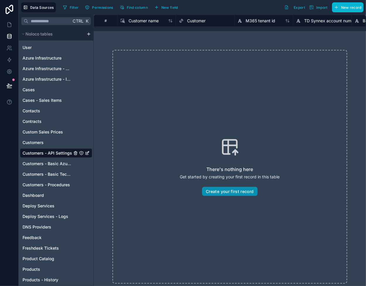
click at [221, 188] on button "Create your first record" at bounding box center [229, 191] width 55 height 9
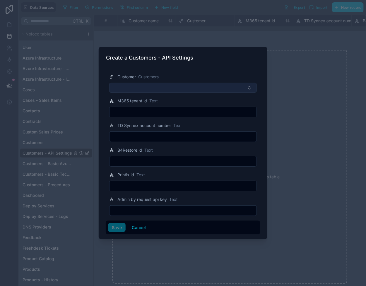
click at [146, 87] on button "Select Button" at bounding box center [183, 88] width 148 height 10
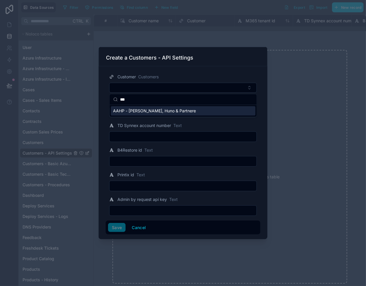
type input "***"
click at [138, 111] on span "AAHP - [PERSON_NAME], Huno & Partnere" at bounding box center [154, 111] width 83 height 6
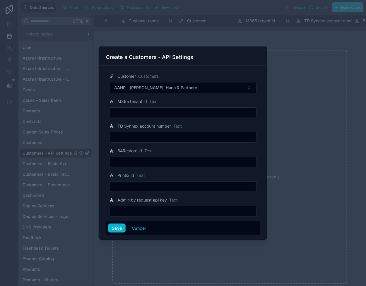
click at [128, 134] on input "text" at bounding box center [183, 137] width 147 height 8
click at [126, 111] on input "text" at bounding box center [183, 112] width 147 height 8
click at [131, 137] on input "text" at bounding box center [183, 137] width 147 height 8
paste input "******"
type input "******"
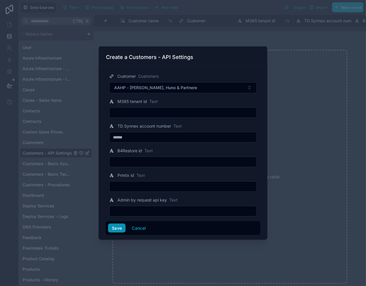
click at [115, 226] on button "Save" at bounding box center [117, 227] width 18 height 9
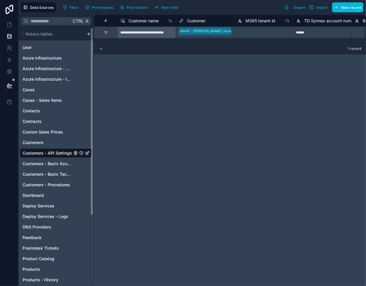
click at [100, 47] on icon at bounding box center [101, 48] width 5 height 5
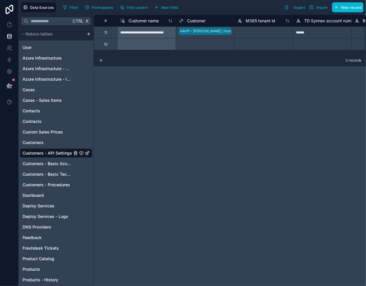
click at [145, 47] on div at bounding box center [146, 44] width 59 height 12
click at [146, 47] on div at bounding box center [146, 44] width 59 height 12
click at [143, 44] on div at bounding box center [146, 44] width 59 height 12
click at [143, 43] on div at bounding box center [146, 44] width 59 height 12
click at [141, 36] on div "**********" at bounding box center [146, 32] width 59 height 12
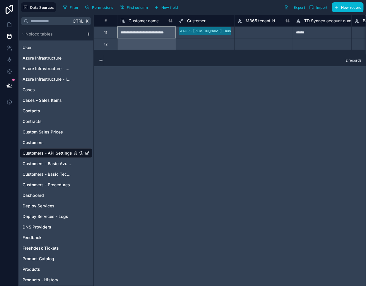
click at [139, 42] on div at bounding box center [146, 44] width 59 height 12
click at [139, 43] on div at bounding box center [146, 44] width 59 height 12
click at [212, 42] on input "text" at bounding box center [212, 44] width 1 height 5
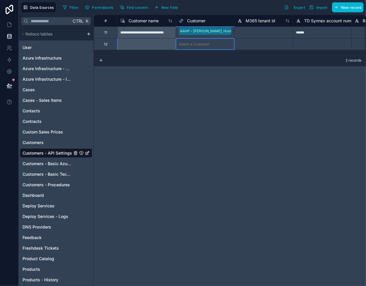
click at [147, 45] on div at bounding box center [146, 44] width 59 height 12
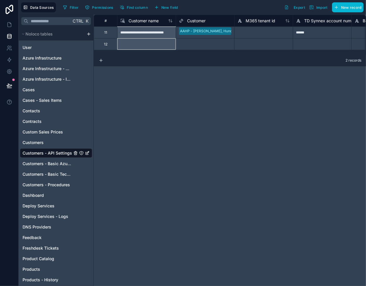
click at [147, 44] on div at bounding box center [146, 44] width 59 height 12
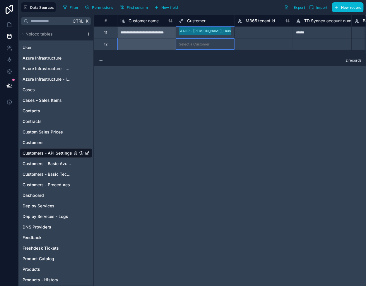
click at [202, 43] on div "Select a Customer" at bounding box center [194, 44] width 31 height 5
type input "**"
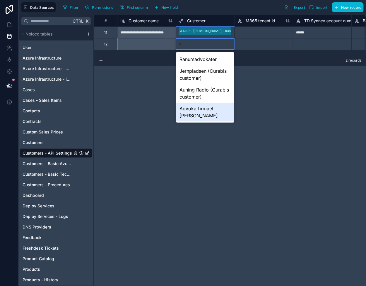
click at [203, 112] on div "Advokatfirmaet [PERSON_NAME]" at bounding box center [205, 112] width 58 height 19
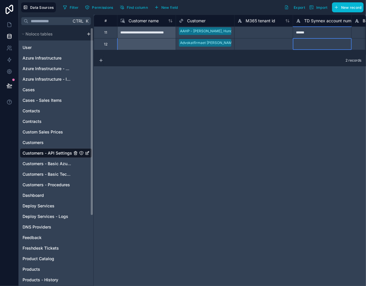
click at [303, 41] on div at bounding box center [322, 44] width 59 height 12
click at [309, 44] on div at bounding box center [322, 44] width 59 height 12
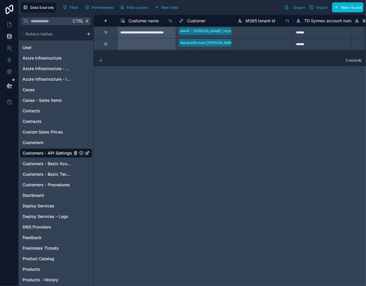
click at [98, 61] on div "2 records" at bounding box center [230, 60] width 272 height 12
click at [101, 61] on icon at bounding box center [101, 60] width 5 height 5
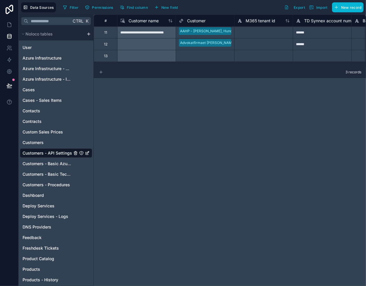
click at [100, 72] on icon at bounding box center [101, 72] width 5 height 5
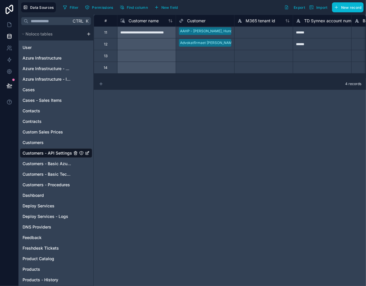
click at [103, 81] on icon at bounding box center [101, 83] width 5 height 5
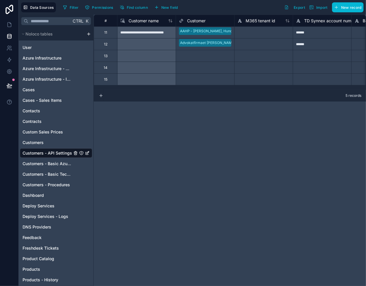
click at [101, 98] on button at bounding box center [101, 95] width 5 height 11
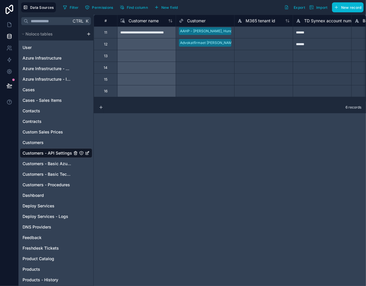
click at [102, 108] on icon at bounding box center [101, 107] width 5 height 5
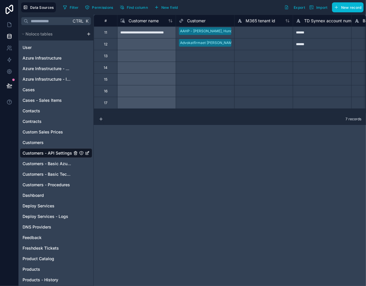
click at [101, 117] on icon at bounding box center [101, 119] width 5 height 5
click at [101, 128] on div "**********" at bounding box center [230, 150] width 272 height 271
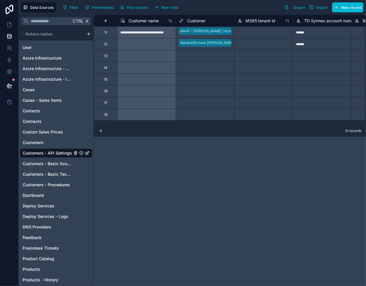
click at [101, 133] on button at bounding box center [101, 130] width 5 height 11
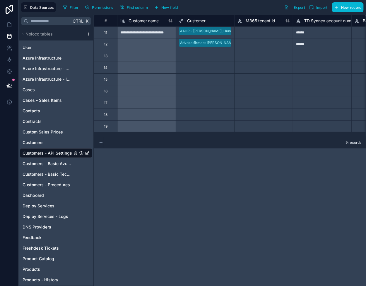
click at [102, 144] on icon at bounding box center [101, 142] width 5 height 5
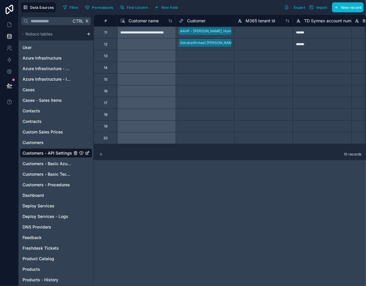
click at [101, 152] on icon at bounding box center [101, 154] width 5 height 5
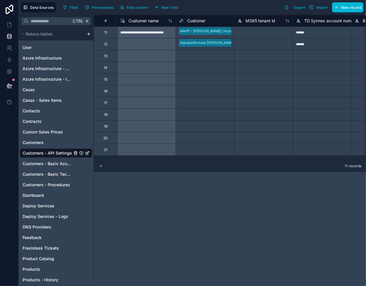
click at [99, 165] on icon at bounding box center [101, 165] width 5 height 5
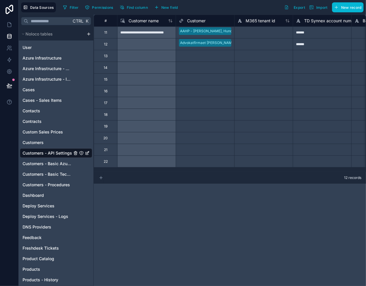
click at [101, 177] on icon at bounding box center [101, 177] width 5 height 5
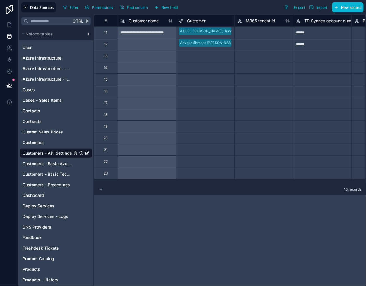
click at [101, 188] on icon at bounding box center [101, 189] width 5 height 5
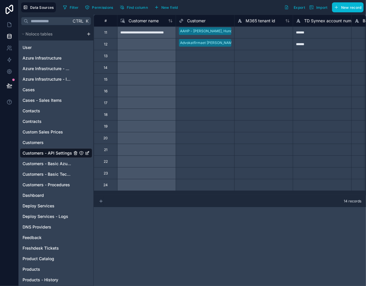
click at [101, 199] on icon at bounding box center [101, 201] width 5 height 5
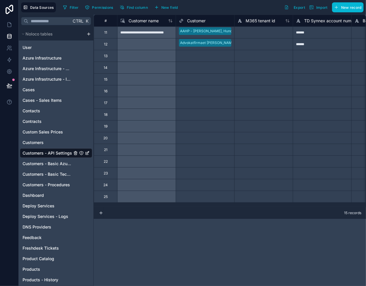
click at [197, 57] on div "Select a Customer" at bounding box center [194, 56] width 31 height 5
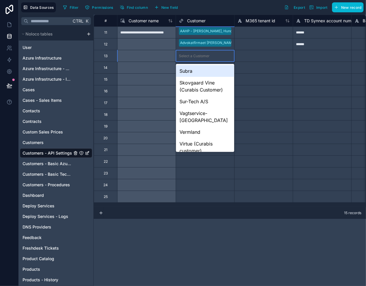
click at [209, 57] on div "Select a Customer" at bounding box center [205, 56] width 58 height 8
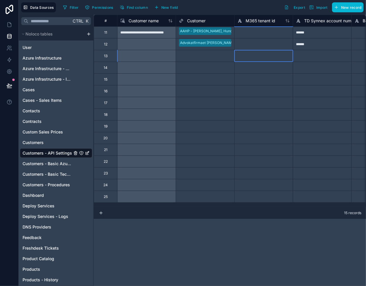
click at [267, 54] on div at bounding box center [263, 56] width 59 height 12
click at [207, 54] on div "Select a Customer" at bounding box center [194, 56] width 31 height 5
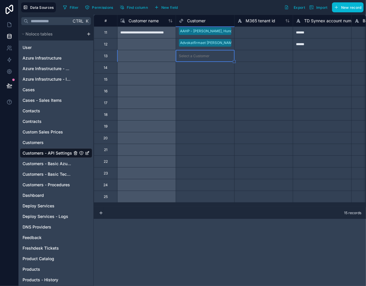
click at [207, 54] on div "Select a Customer" at bounding box center [194, 56] width 31 height 5
type input "*****"
click at [199, 69] on div "Apair" at bounding box center [205, 71] width 58 height 12
click at [197, 70] on div "Select a Customer" at bounding box center [205, 68] width 58 height 8
click at [253, 66] on div at bounding box center [263, 68] width 59 height 12
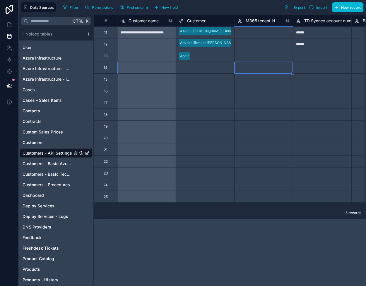
click at [193, 68] on div "Select a Customer" at bounding box center [194, 67] width 31 height 5
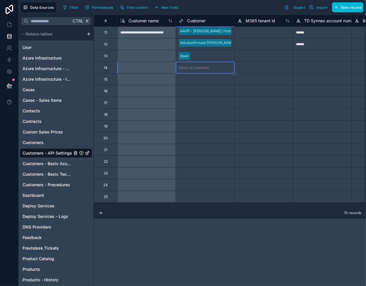
click at [193, 68] on div "Select a Customer" at bounding box center [194, 67] width 31 height 5
type input "****"
click at [206, 81] on div "Arresødal Hospice" at bounding box center [205, 83] width 58 height 12
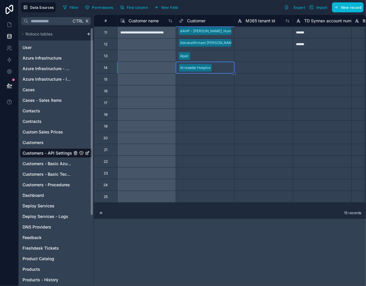
click at [313, 52] on div at bounding box center [322, 56] width 59 height 12
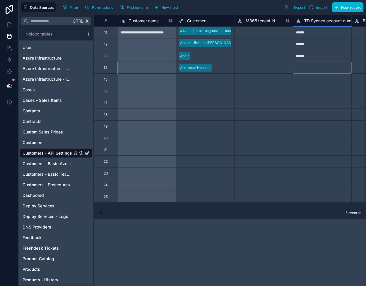
click at [310, 66] on div at bounding box center [322, 68] width 59 height 12
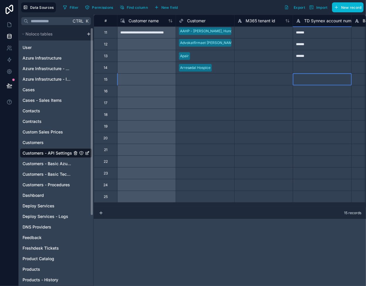
click at [305, 77] on div at bounding box center [322, 79] width 59 height 12
click at [308, 68] on div at bounding box center [322, 68] width 59 height 12
click at [192, 77] on div "Select a Customer" at bounding box center [194, 79] width 31 height 5
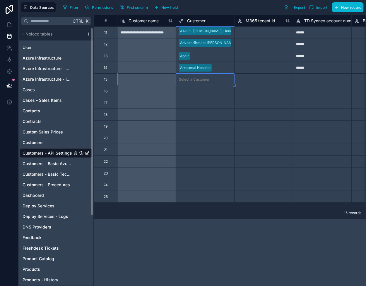
click at [183, 79] on div "Select a Customer" at bounding box center [194, 79] width 31 height 5
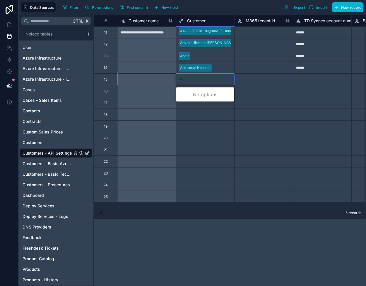
type input "****"
click at [192, 93] on div "Bedemand Bytoft" at bounding box center [205, 94] width 58 height 12
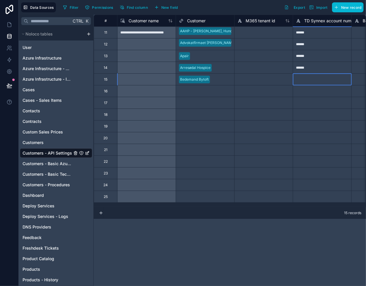
click at [306, 79] on div at bounding box center [322, 79] width 59 height 12
click at [193, 91] on div "Select a Customer" at bounding box center [194, 91] width 31 height 5
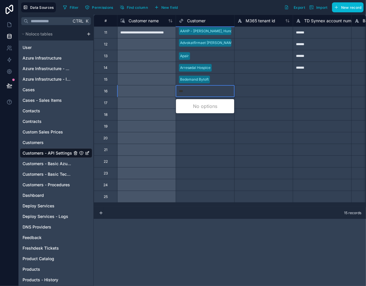
type input "**"
click at [187, 105] on div "Bovak" at bounding box center [205, 106] width 58 height 12
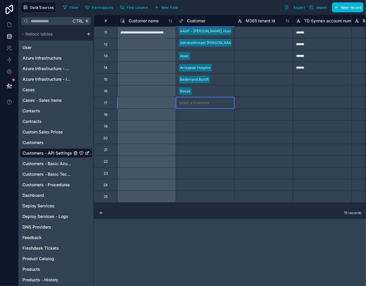
click at [191, 102] on div "Select a Customer" at bounding box center [194, 102] width 31 height 5
type input "*****"
click at [208, 117] on div "Compose-IT" at bounding box center [205, 118] width 58 height 12
click at [200, 116] on div "Select a Customer" at bounding box center [194, 114] width 31 height 5
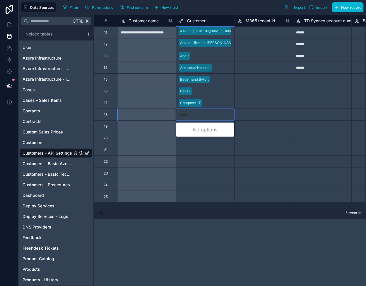
type input "*******"
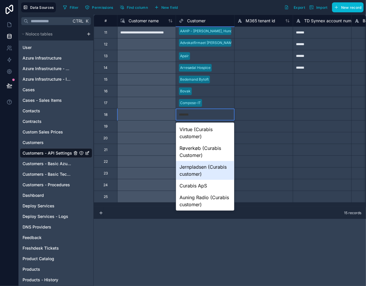
scroll to position [29, 0]
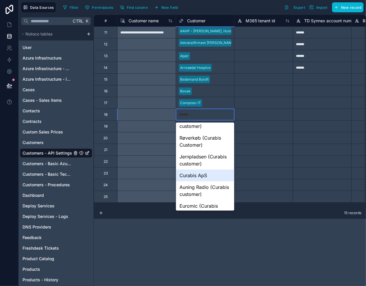
click at [197, 176] on div "Curabis ApS" at bounding box center [205, 175] width 58 height 12
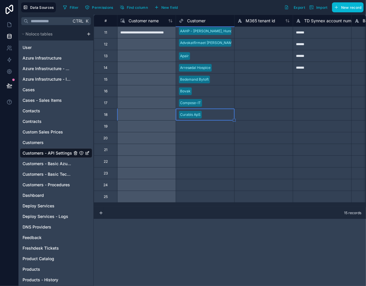
click at [191, 126] on div "Select a Customer" at bounding box center [194, 126] width 31 height 5
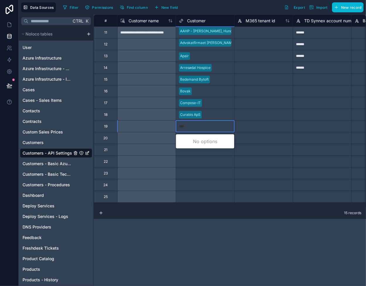
type input "*****"
click at [205, 138] on div "Dansk Ejerkapital" at bounding box center [205, 141] width 58 height 12
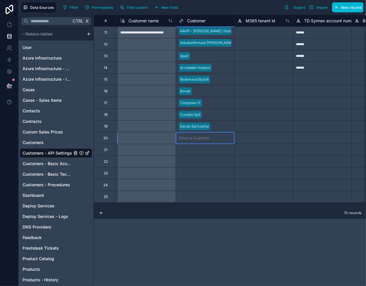
click at [199, 135] on div "Select a Customer" at bounding box center [205, 138] width 58 height 8
type input "******"
click at [202, 151] on div "DelikatVin" at bounding box center [205, 153] width 58 height 12
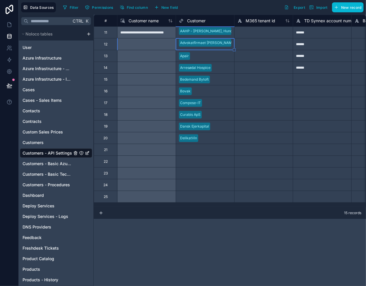
click at [197, 52] on div "Apair" at bounding box center [205, 56] width 58 height 9
click at [202, 63] on div "Arresødal Hospice" at bounding box center [205, 67] width 58 height 9
click at [205, 149] on div "Select a Customer" at bounding box center [194, 149] width 31 height 5
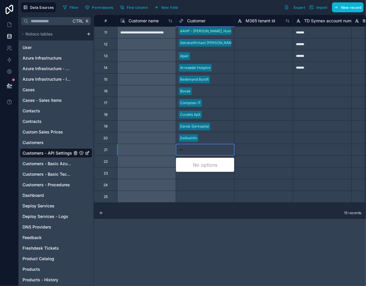
type input "*****"
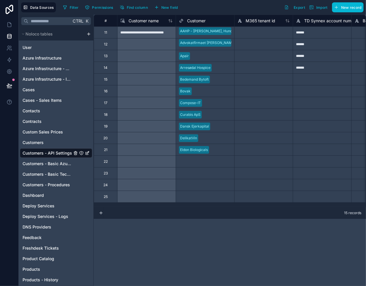
click at [207, 163] on div "Select a Customer" at bounding box center [194, 161] width 31 height 5
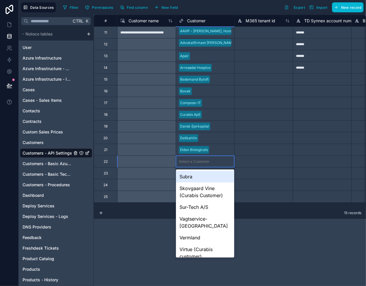
click at [250, 154] on div at bounding box center [263, 150] width 59 height 12
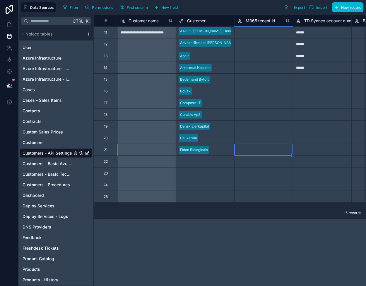
click at [218, 163] on div at bounding box center [221, 161] width 19 height 6
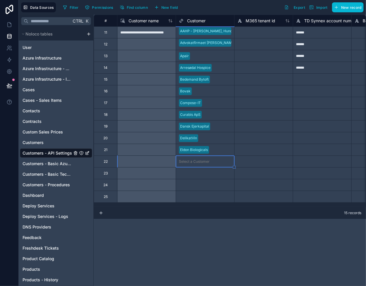
click at [220, 161] on div at bounding box center [221, 161] width 19 height 6
type input "***"
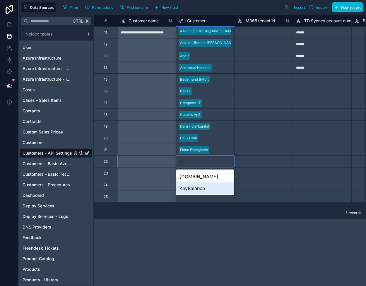
click at [204, 187] on div "KeyBalance" at bounding box center [205, 188] width 58 height 12
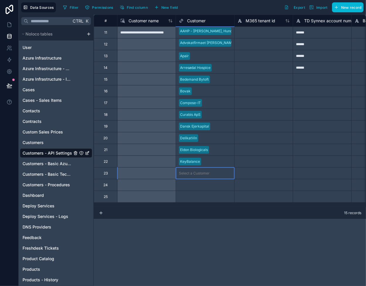
click at [183, 173] on div "Select a Customer" at bounding box center [194, 173] width 31 height 5
click at [192, 173] on div "Select a Customer" at bounding box center [194, 173] width 31 height 5
type input "****"
click at [192, 183] on div "Philipson Wine" at bounding box center [205, 188] width 58 height 12
click at [192, 184] on div "Select a Customer" at bounding box center [194, 184] width 31 height 5
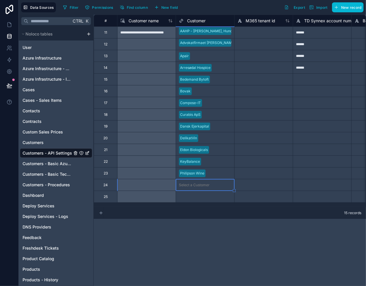
click at [100, 212] on icon at bounding box center [101, 212] width 5 height 5
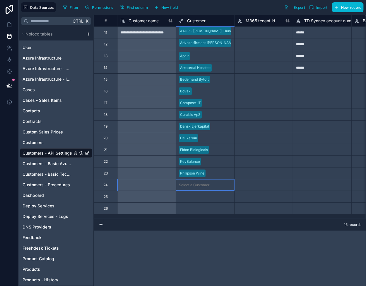
click at [207, 186] on div "Select a Customer" at bounding box center [194, 184] width 31 height 5
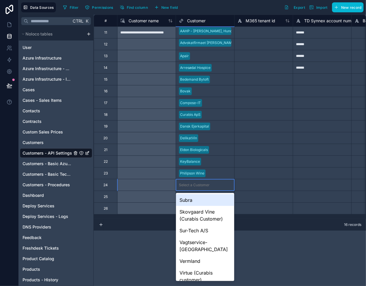
click at [202, 185] on div "Select a Customer" at bounding box center [194, 184] width 31 height 5
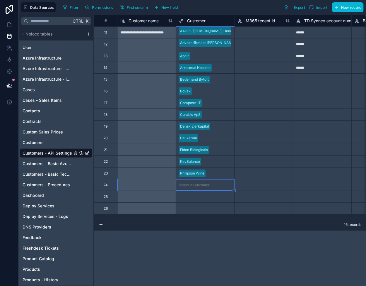
click at [202, 185] on div "Select a Customer" at bounding box center [194, 184] width 31 height 5
type input "****"
click at [198, 199] on div "Wareco" at bounding box center [205, 200] width 58 height 12
click at [191, 195] on div "Select a Customer" at bounding box center [194, 196] width 31 height 5
click at [191, 194] on div "Select a Customer" at bounding box center [194, 196] width 31 height 5
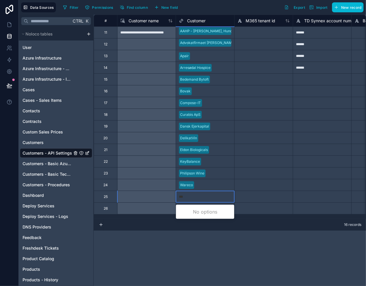
type input "****"
click at [192, 209] on div "Vagtservice-[GEOGRAPHIC_DATA]" at bounding box center [205, 215] width 58 height 19
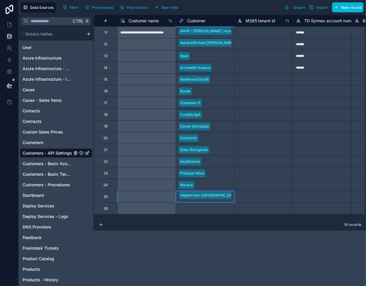
click at [192, 208] on div "Select a Customer" at bounding box center [194, 208] width 31 height 5
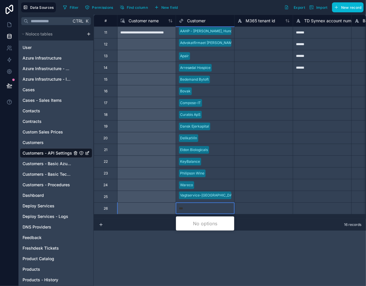
type input "****"
click at [190, 224] on div "Electro Energy" at bounding box center [205, 223] width 58 height 12
click at [257, 129] on div at bounding box center [263, 126] width 59 height 12
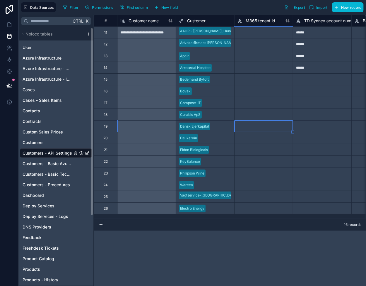
click at [275, 77] on div at bounding box center [263, 79] width 59 height 12
click at [311, 78] on div at bounding box center [322, 79] width 59 height 12
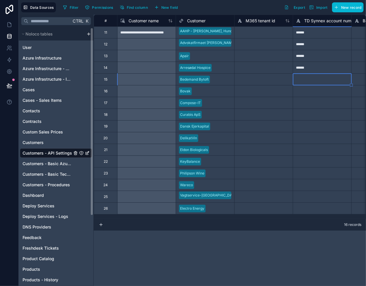
click at [218, 91] on div at bounding box center [212, 91] width 37 height 6
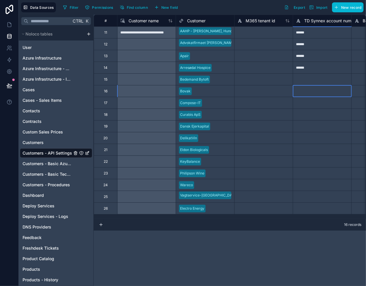
click at [307, 90] on div at bounding box center [322, 91] width 59 height 12
click at [307, 93] on div at bounding box center [322, 91] width 59 height 12
click at [301, 104] on div at bounding box center [322, 103] width 59 height 12
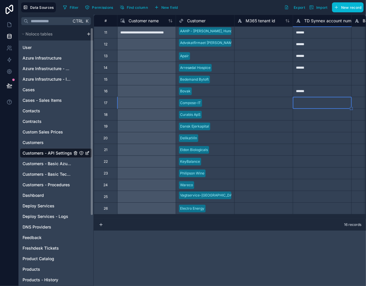
click at [289, 120] on div at bounding box center [263, 126] width 59 height 12
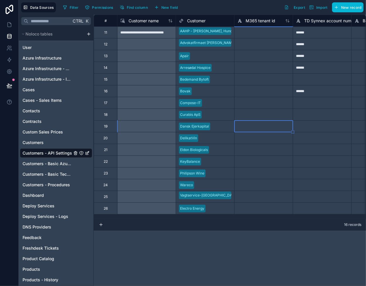
click at [320, 110] on div at bounding box center [322, 114] width 59 height 12
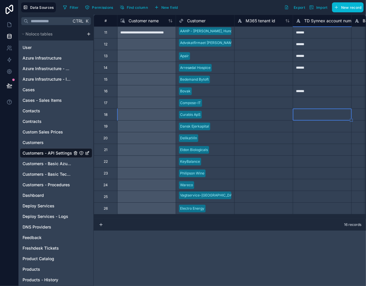
click at [315, 104] on div at bounding box center [322, 103] width 59 height 12
click at [310, 115] on div at bounding box center [322, 114] width 59 height 12
click at [311, 117] on div at bounding box center [322, 114] width 59 height 12
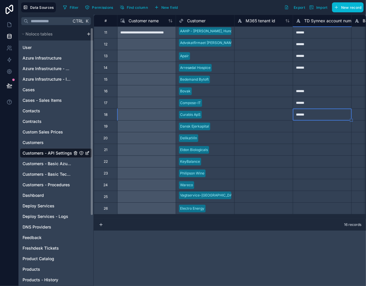
click at [301, 128] on div at bounding box center [322, 126] width 59 height 12
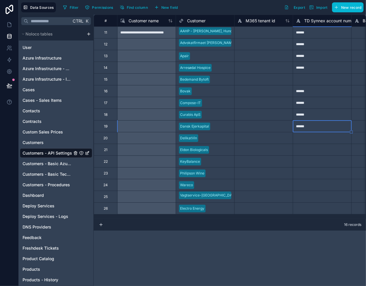
click at [308, 137] on div at bounding box center [322, 138] width 59 height 12
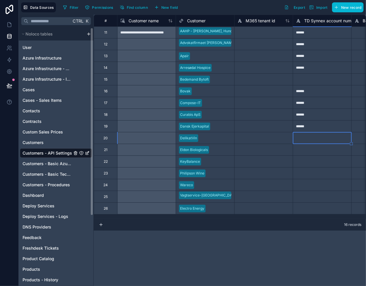
click at [305, 139] on div at bounding box center [322, 138] width 59 height 12
click at [306, 151] on div at bounding box center [322, 150] width 59 height 12
click at [299, 150] on div at bounding box center [322, 150] width 59 height 12
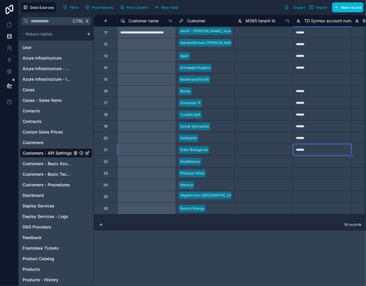
click at [303, 162] on div at bounding box center [322, 161] width 59 height 12
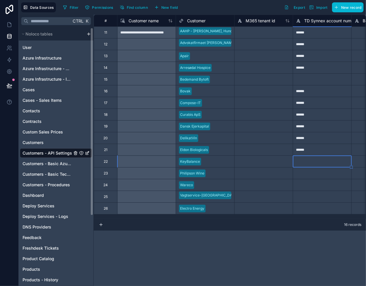
click at [302, 163] on div at bounding box center [322, 161] width 59 height 12
click at [313, 174] on div at bounding box center [322, 173] width 59 height 12
click at [312, 175] on div at bounding box center [322, 173] width 59 height 12
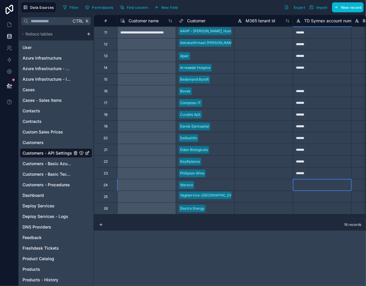
click at [303, 183] on div at bounding box center [322, 185] width 59 height 12
click at [311, 187] on div at bounding box center [322, 185] width 59 height 12
click at [315, 198] on div at bounding box center [322, 196] width 59 height 12
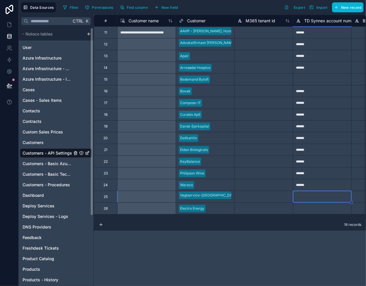
click at [326, 210] on div at bounding box center [322, 208] width 59 height 12
drag, startPoint x: 200, startPoint y: 232, endPoint x: 168, endPoint y: 224, distance: 33.8
click at [199, 232] on div "**********" at bounding box center [230, 150] width 272 height 271
click at [42, 172] on span "Customers - Basic Tech Info" at bounding box center [48, 174] width 50 height 6
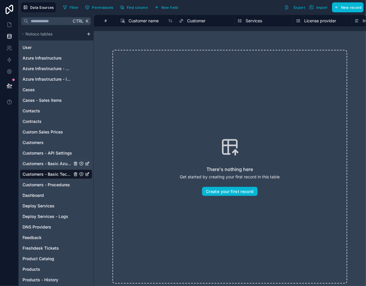
click at [48, 165] on span "Customers - Basic Azure Info" at bounding box center [48, 164] width 50 height 6
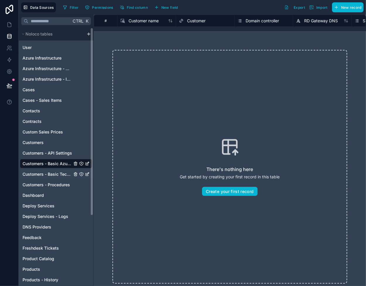
click at [57, 170] on div "Customers - Basic Tech Info" at bounding box center [56, 173] width 72 height 9
click at [57, 172] on span "Customers - Basic Tech Info" at bounding box center [48, 174] width 50 height 6
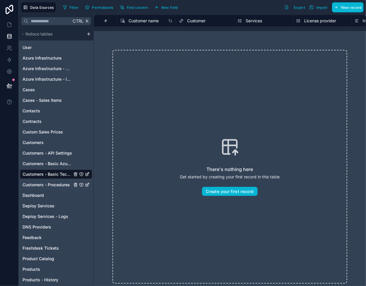
click at [50, 185] on span "Customers - Procedures" at bounding box center [46, 185] width 47 height 6
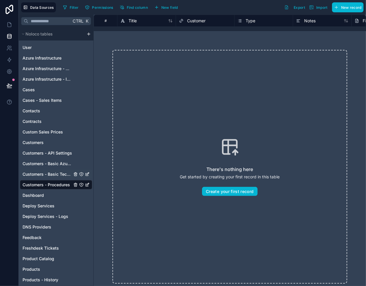
click at [51, 174] on span "Customers - Basic Tech Info" at bounding box center [48, 174] width 50 height 6
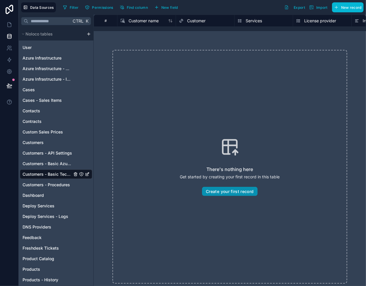
click at [217, 190] on button "Create your first record" at bounding box center [229, 191] width 55 height 9
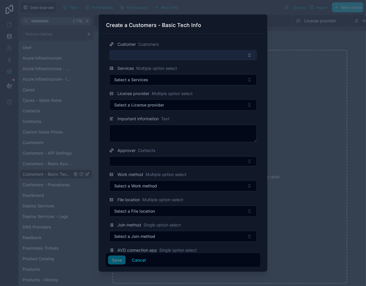
click at [153, 53] on button "Select Button" at bounding box center [183, 55] width 148 height 10
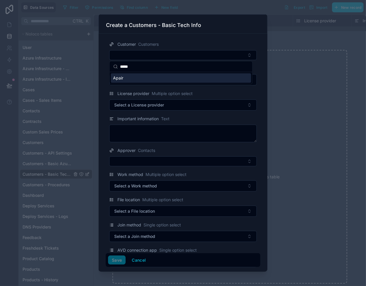
type input "*****"
click at [152, 78] on div "Apair" at bounding box center [181, 77] width 140 height 9
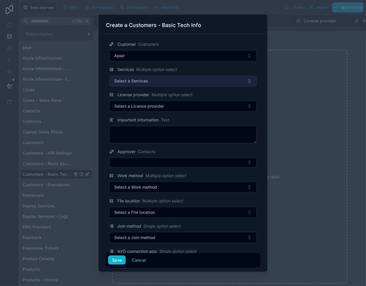
click at [154, 79] on button "Select a Services" at bounding box center [183, 80] width 148 height 11
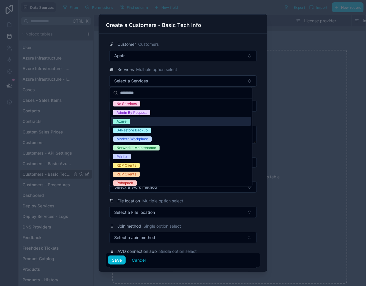
click at [159, 119] on div "Azure" at bounding box center [181, 121] width 140 height 9
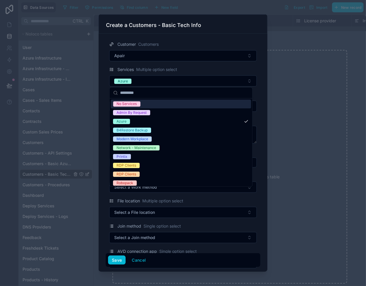
click at [204, 67] on div "Services Multiple option select" at bounding box center [183, 69] width 148 height 7
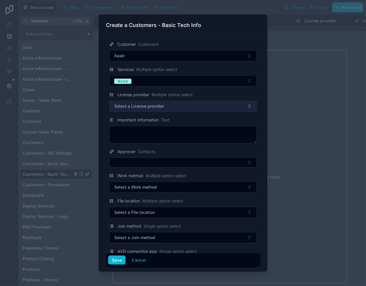
click at [135, 103] on span "Select a License provider" at bounding box center [139, 106] width 50 height 6
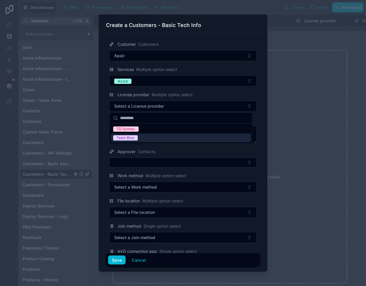
click at [147, 138] on div "Team Blue" at bounding box center [181, 137] width 140 height 9
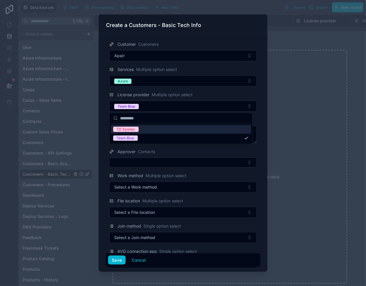
click at [148, 131] on div "TD Synnex" at bounding box center [181, 129] width 140 height 9
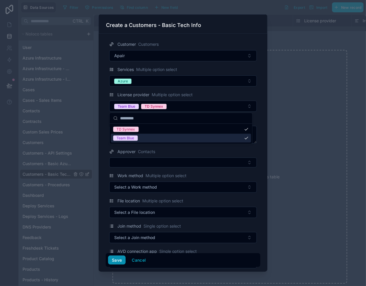
click at [119, 262] on button "Save" at bounding box center [117, 259] width 18 height 9
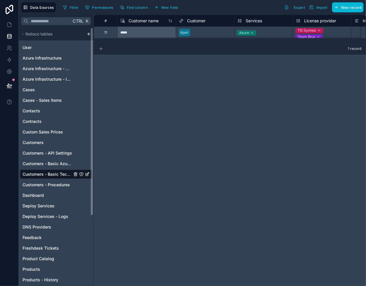
click at [99, 49] on icon at bounding box center [101, 48] width 5 height 5
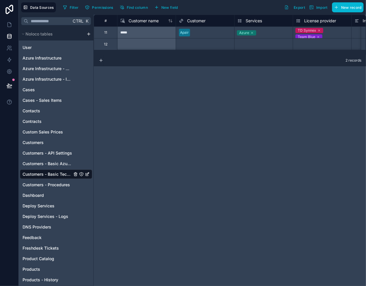
click at [189, 46] on div "Select a Customer" at bounding box center [205, 44] width 58 height 8
click at [190, 46] on div "Select a Customer" at bounding box center [205, 44] width 58 height 8
click at [190, 45] on div "Select a Customer" at bounding box center [194, 44] width 31 height 5
click at [191, 133] on div "# Customer name Customer Services License provider Important information Approv…" at bounding box center [230, 150] width 272 height 271
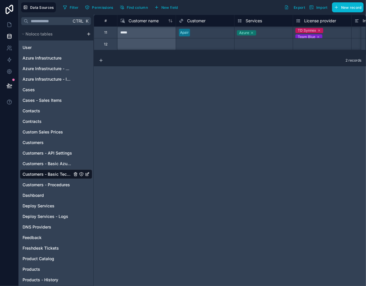
click at [260, 42] on div "Select a Services" at bounding box center [252, 44] width 29 height 5
click at [204, 43] on div "Select a Customer" at bounding box center [194, 44] width 31 height 5
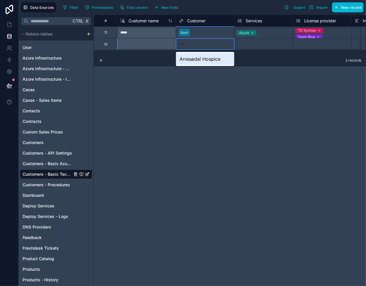
type input "*****"
click at [204, 60] on div "Arresødal Hospice" at bounding box center [205, 59] width 58 height 12
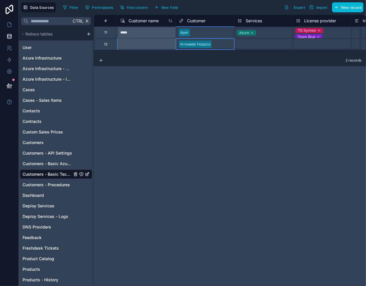
click at [265, 41] on div "Select a Services" at bounding box center [264, 44] width 58 height 6
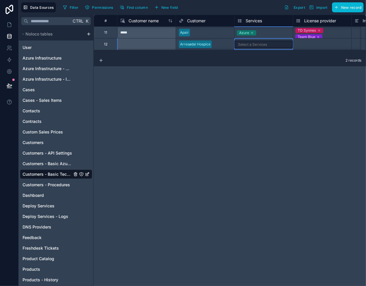
click at [265, 41] on div "Select a Services" at bounding box center [264, 44] width 58 height 8
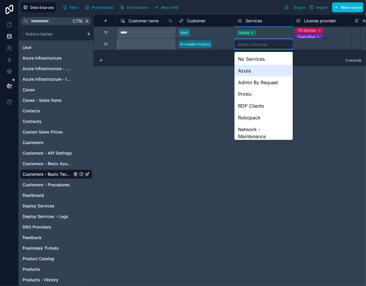
click at [265, 67] on div "Azure" at bounding box center [264, 71] width 58 height 12
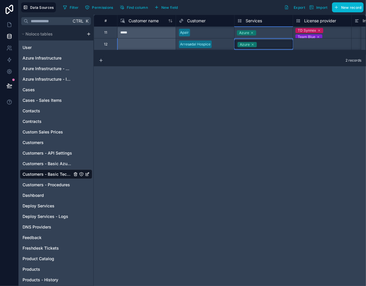
click at [310, 42] on div "Select a License provider" at bounding box center [317, 44] width 42 height 5
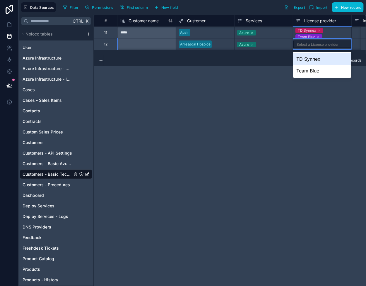
click at [310, 42] on div "Select a License provider" at bounding box center [318, 44] width 42 height 5
click at [307, 56] on div "TD Synnex" at bounding box center [322, 59] width 58 height 12
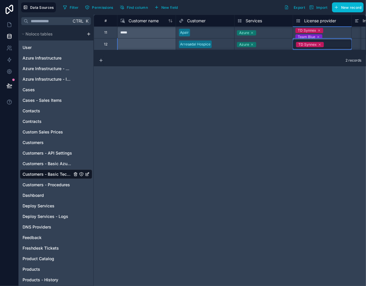
click at [313, 45] on div "TD Synnex" at bounding box center [307, 44] width 18 height 5
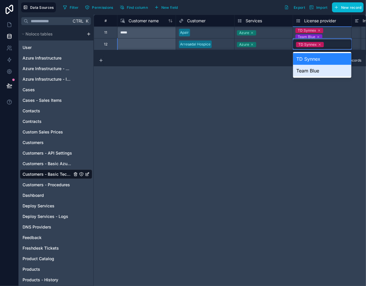
click at [312, 66] on div "Team Blue" at bounding box center [322, 71] width 58 height 12
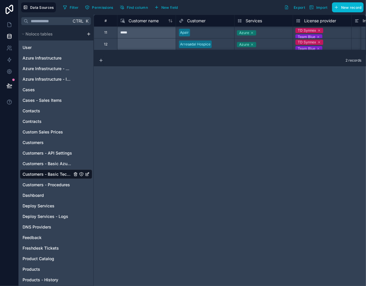
click at [103, 61] on div at bounding box center [101, 59] width 5 height 11
click at [102, 61] on icon at bounding box center [101, 60] width 5 height 5
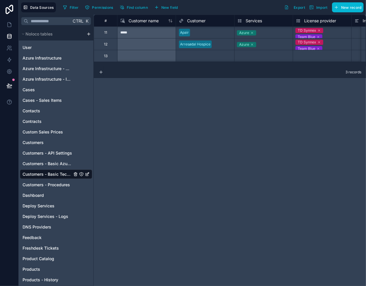
click at [207, 54] on div "Select a Customer" at bounding box center [194, 56] width 31 height 5
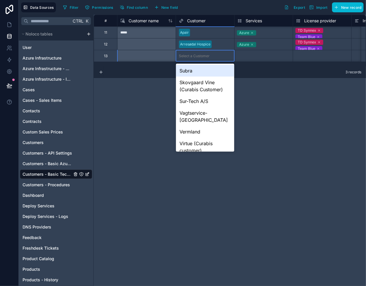
click at [207, 54] on div "Select a Customer" at bounding box center [194, 56] width 31 height 5
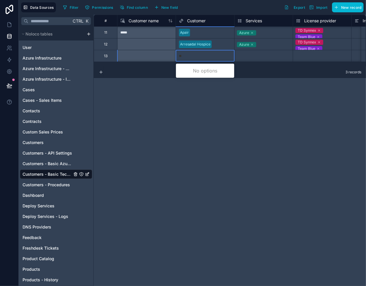
type input "*"
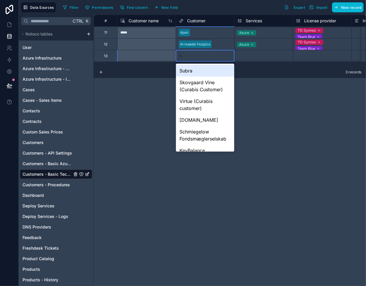
type input "****"
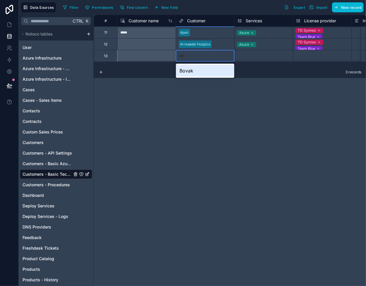
click at [210, 75] on div "Bovak" at bounding box center [205, 71] width 58 height 12
click at [252, 57] on div "Select a Services" at bounding box center [252, 56] width 29 height 5
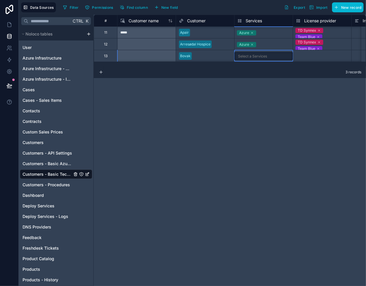
click at [252, 57] on div "Select a Services" at bounding box center [252, 56] width 29 height 5
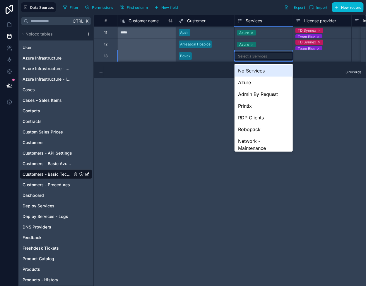
click at [260, 82] on div "Azure" at bounding box center [264, 82] width 58 height 12
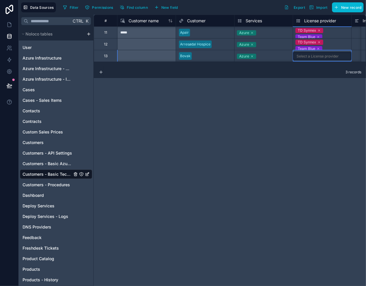
click at [311, 57] on div "Select a License provider" at bounding box center [318, 56] width 42 height 5
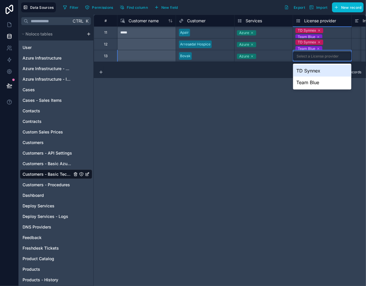
click at [308, 71] on div "TD Synnex" at bounding box center [322, 71] width 58 height 12
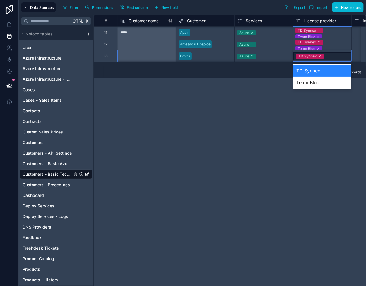
click at [313, 56] on div "TD Synnex" at bounding box center [307, 56] width 18 height 5
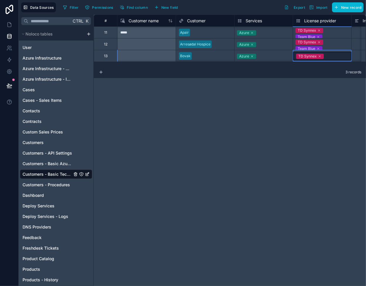
click at [311, 79] on div "# Customer name Customer Services License provider Important information Approv…" at bounding box center [230, 150] width 272 height 271
click at [306, 58] on div "TD Synnex" at bounding box center [307, 56] width 18 height 5
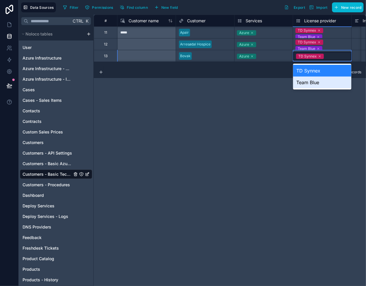
click at [308, 81] on div "Team Blue" at bounding box center [322, 82] width 58 height 12
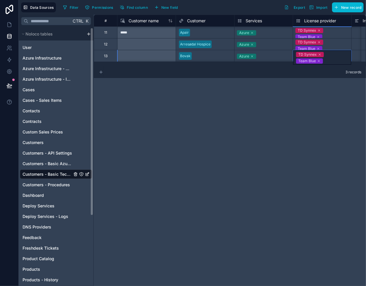
click at [102, 71] on icon at bounding box center [101, 72] width 5 height 5
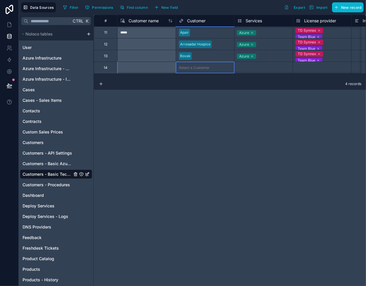
click at [185, 67] on div "Select a Customer" at bounding box center [194, 67] width 31 height 5
type input "*****"
click at [196, 83] on div "Compose-IT" at bounding box center [205, 82] width 58 height 12
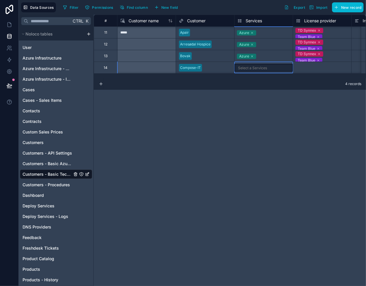
click at [252, 64] on div "Select a Services" at bounding box center [264, 68] width 58 height 8
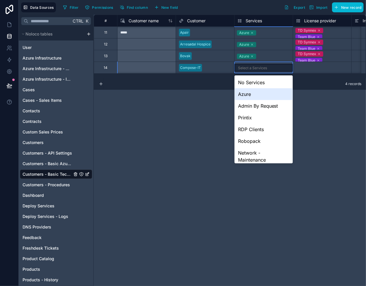
click at [257, 92] on div "Azure" at bounding box center [264, 94] width 58 height 12
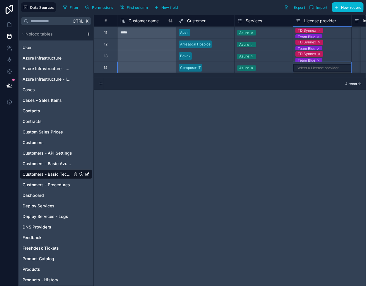
click at [314, 66] on div "Select a License provider" at bounding box center [318, 68] width 42 height 5
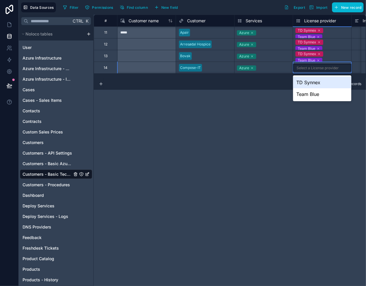
click at [314, 66] on div "Select a License provider" at bounding box center [318, 68] width 42 height 5
click at [308, 79] on div "TD Synnex" at bounding box center [322, 82] width 58 height 12
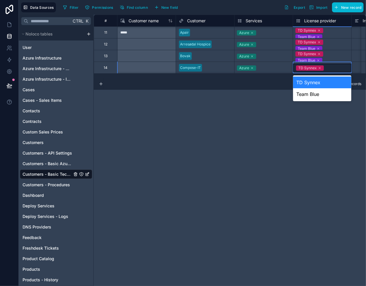
click at [309, 69] on div "TD Synnex" at bounding box center [307, 67] width 18 height 5
click at [308, 92] on div "Team Blue" at bounding box center [322, 94] width 58 height 12
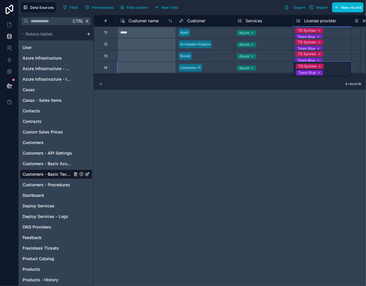
click at [101, 83] on icon at bounding box center [101, 83] width 5 height 5
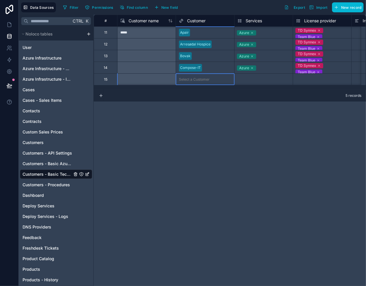
click at [194, 76] on div "Select a Customer" at bounding box center [205, 79] width 58 height 8
click at [197, 76] on div "Select a Customer" at bounding box center [205, 79] width 58 height 8
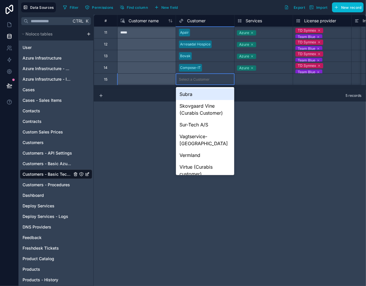
type input "*"
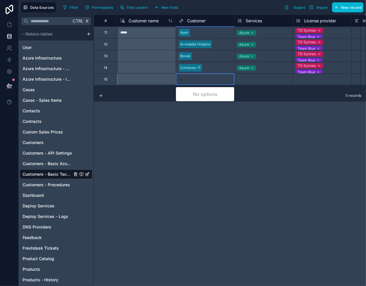
type input "****"
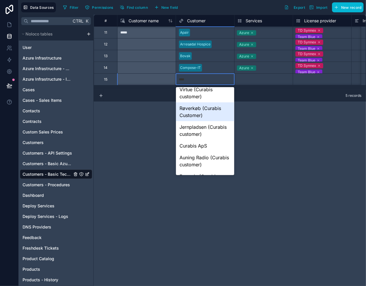
scroll to position [39, 0]
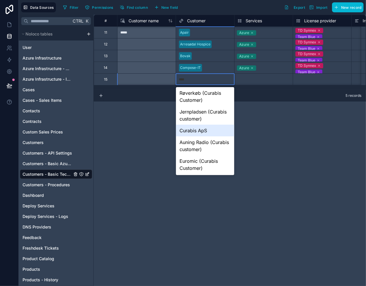
click at [197, 124] on div "Curabis ApS" at bounding box center [205, 130] width 58 height 12
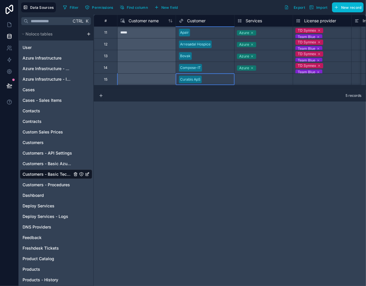
click at [252, 76] on div "Select a Services" at bounding box center [264, 79] width 58 height 6
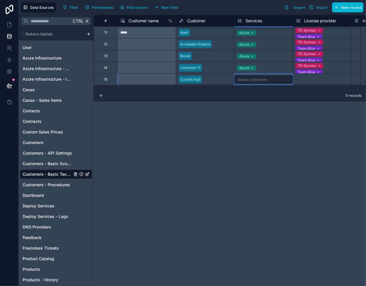
click at [252, 76] on div "Select a Services" at bounding box center [264, 80] width 58 height 8
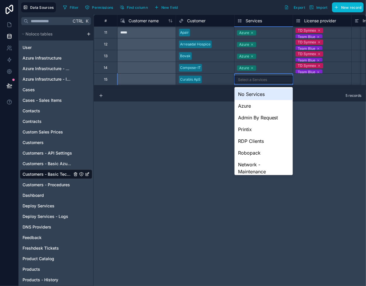
click at [258, 103] on div "Azure" at bounding box center [264, 106] width 58 height 12
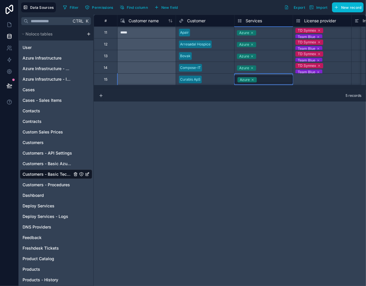
click at [309, 82] on div "Select a License provider" at bounding box center [322, 79] width 58 height 6
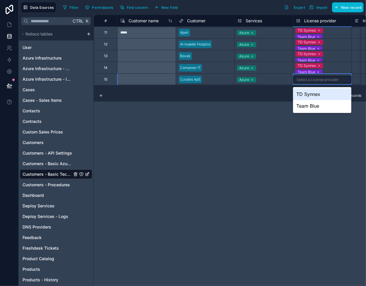
click at [309, 82] on div "Select a License provider" at bounding box center [322, 80] width 58 height 8
click at [305, 92] on div "TD Synnex" at bounding box center [322, 94] width 58 height 12
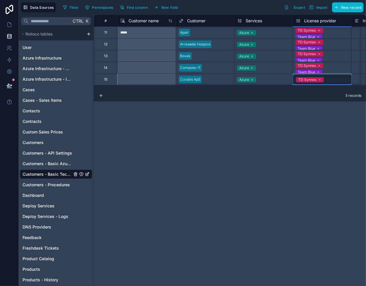
click at [306, 83] on div "TD Synnex" at bounding box center [322, 79] width 58 height 11
click at [306, 81] on div "TD Synnex" at bounding box center [307, 79] width 18 height 5
click at [308, 78] on div "TD Synnex" at bounding box center [307, 79] width 18 height 5
click at [336, 77] on div "TD Synnex" at bounding box center [322, 79] width 58 height 8
click at [303, 69] on div "Team Blue" at bounding box center [307, 71] width 18 height 5
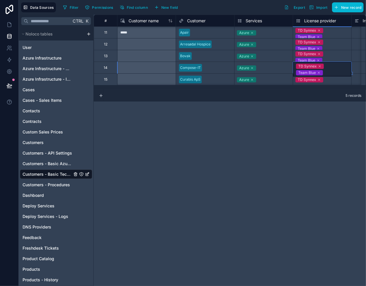
click at [305, 79] on div "TD Synnex" at bounding box center [307, 79] width 18 height 5
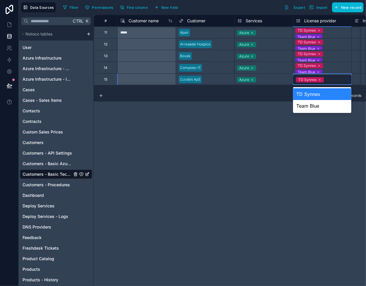
click at [305, 79] on div "TD Synnex" at bounding box center [307, 79] width 18 height 5
click at [311, 104] on div "Team Blue" at bounding box center [322, 106] width 58 height 12
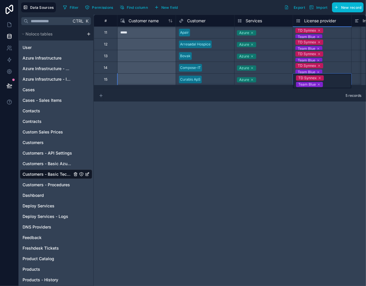
click at [101, 97] on icon at bounding box center [101, 95] width 5 height 5
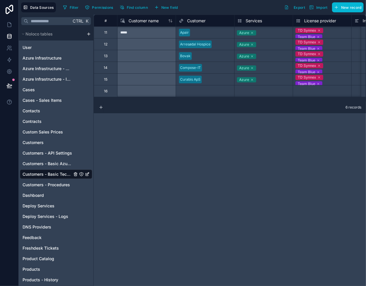
click at [188, 89] on div "Select a Customer" at bounding box center [194, 91] width 31 height 5
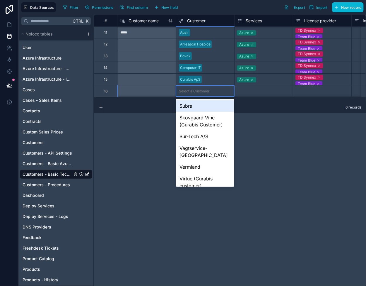
click at [269, 141] on div "# Customer name Customer Services License provider Important information Approv…" at bounding box center [230, 150] width 272 height 271
click at [272, 90] on div "Select a Services" at bounding box center [264, 91] width 58 height 6
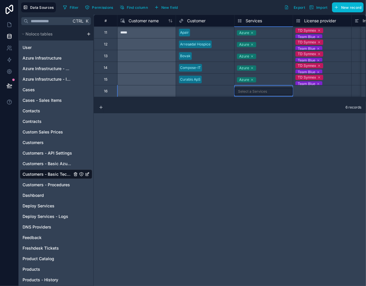
click at [197, 91] on div "Select a Customer" at bounding box center [194, 91] width 31 height 5
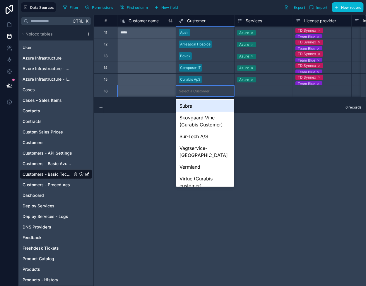
click at [197, 91] on div "Select a Customer" at bounding box center [194, 91] width 31 height 5
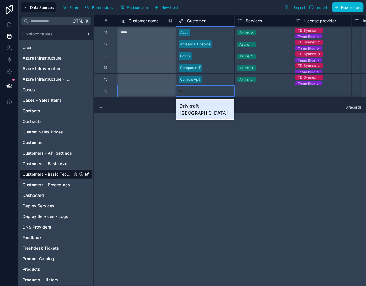
type input "****"
click at [201, 104] on div "Drivkraft [GEOGRAPHIC_DATA]" at bounding box center [205, 109] width 58 height 19
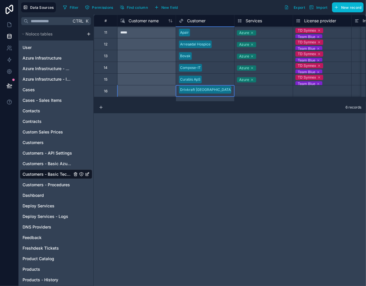
click at [242, 90] on div "Select a Services" at bounding box center [252, 91] width 29 height 5
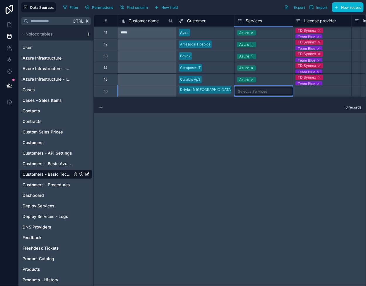
click at [242, 90] on div "Select a Services" at bounding box center [252, 91] width 29 height 5
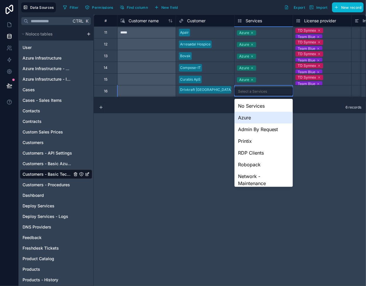
click at [252, 115] on div "Azure" at bounding box center [264, 118] width 58 height 12
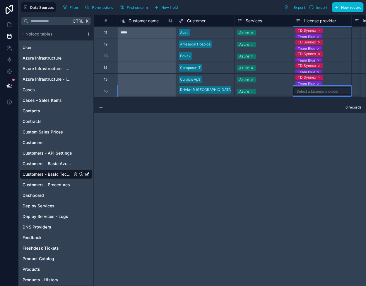
click at [303, 90] on div "Select a License provider" at bounding box center [318, 91] width 42 height 5
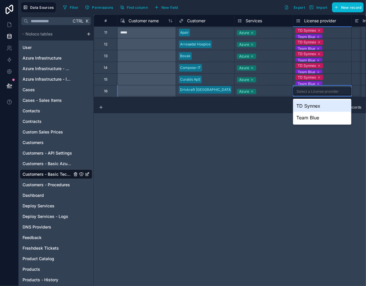
click at [303, 90] on div "Select a License provider" at bounding box center [318, 91] width 42 height 5
click at [306, 101] on div "TD Synnex" at bounding box center [322, 106] width 58 height 12
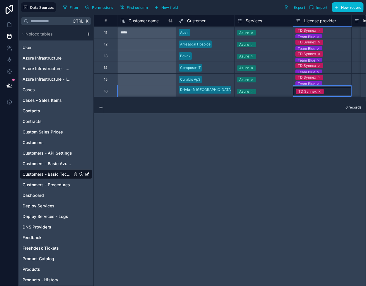
click at [314, 92] on div "TD Synnex" at bounding box center [307, 91] width 18 height 5
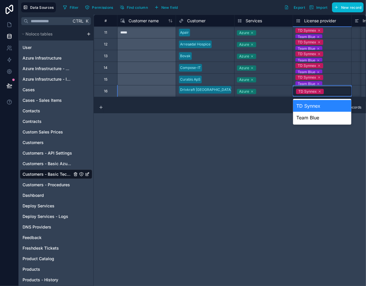
click at [307, 113] on div "Team Blue" at bounding box center [322, 118] width 58 height 12
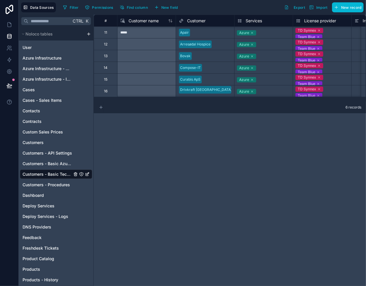
click at [101, 107] on icon at bounding box center [101, 107] width 5 height 5
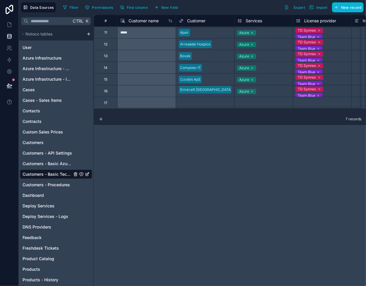
click at [209, 101] on div "Select a Customer" at bounding box center [194, 102] width 31 height 5
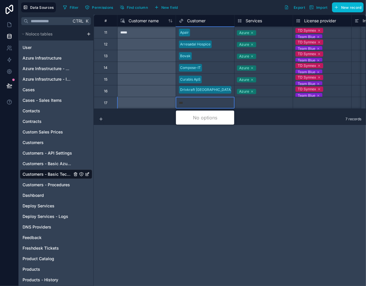
type input "****"
click at [209, 121] on div "Eldon Biologicals" at bounding box center [205, 118] width 58 height 12
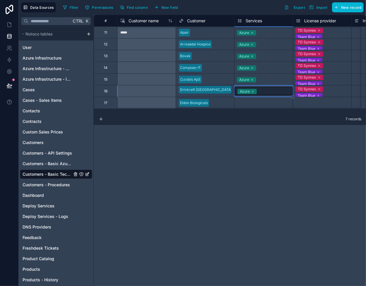
click at [248, 103] on div "Select a Services" at bounding box center [252, 103] width 29 height 5
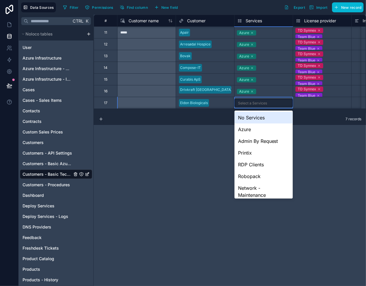
click at [248, 103] on div "Select a Services" at bounding box center [252, 103] width 29 height 5
click at [248, 128] on div "Azure" at bounding box center [264, 129] width 58 height 12
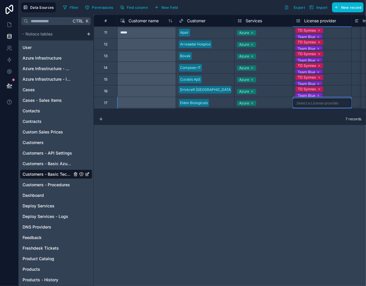
click at [310, 101] on div "Select a License provider" at bounding box center [318, 103] width 42 height 5
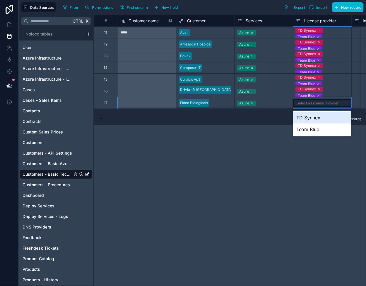
click at [308, 116] on div "TD Synnex" at bounding box center [322, 118] width 58 height 12
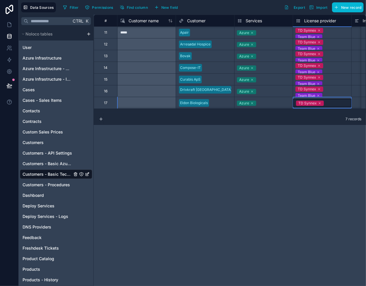
click at [310, 105] on div "TD Synnex" at bounding box center [322, 103] width 58 height 8
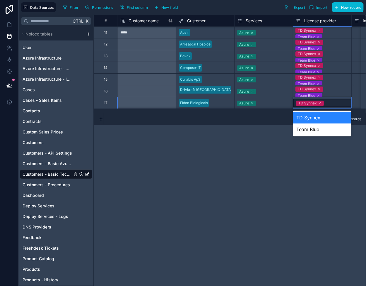
click at [305, 126] on div "Team Blue" at bounding box center [322, 129] width 58 height 12
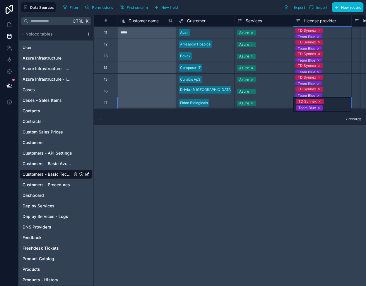
click at [99, 120] on icon at bounding box center [101, 119] width 5 height 5
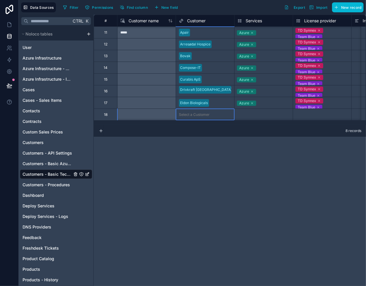
click at [195, 112] on div "Select a Customer" at bounding box center [194, 114] width 31 height 5
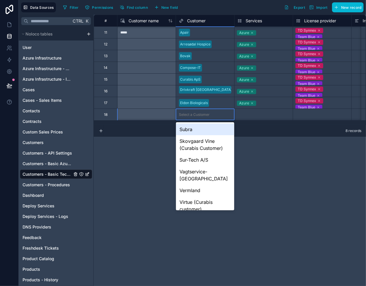
click at [194, 112] on div "Select a Customer" at bounding box center [194, 114] width 31 height 5
type input "***"
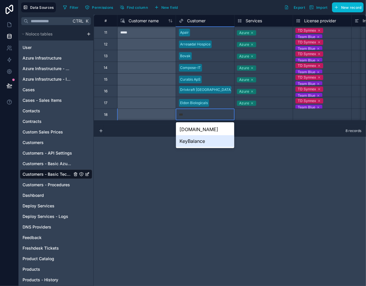
click at [197, 143] on div "KeyBalance" at bounding box center [205, 141] width 58 height 12
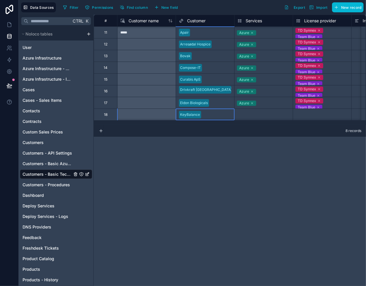
click at [250, 113] on div "Select a Services" at bounding box center [252, 114] width 29 height 5
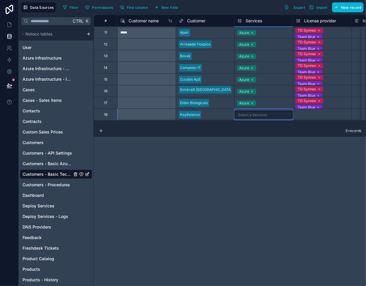
click at [250, 113] on div "Select a Services" at bounding box center [252, 114] width 29 height 5
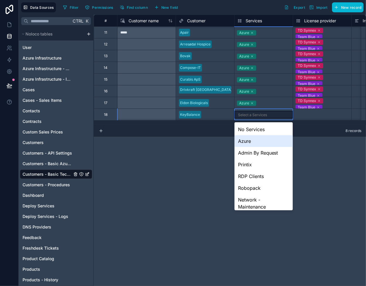
click at [247, 137] on div "Azure" at bounding box center [264, 141] width 58 height 12
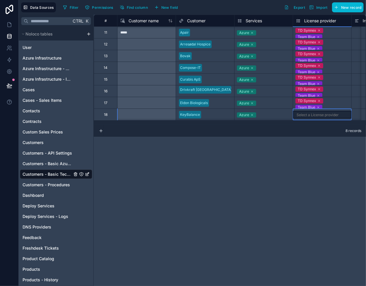
click at [302, 113] on div "Select a License provider" at bounding box center [318, 114] width 42 height 5
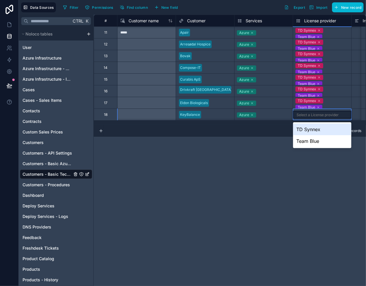
click at [306, 126] on div "TD Synnex" at bounding box center [322, 129] width 58 height 12
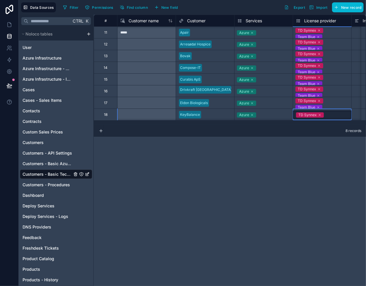
click at [305, 116] on div "TD Synnex" at bounding box center [307, 114] width 18 height 5
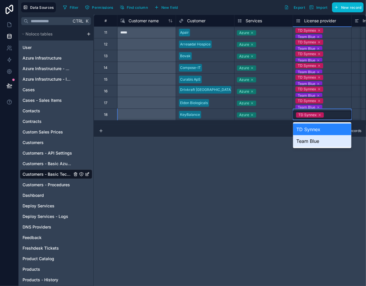
click at [308, 138] on div "Team Blue" at bounding box center [322, 141] width 58 height 12
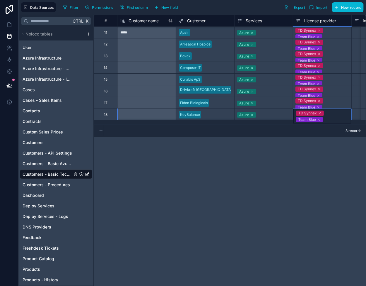
click at [102, 129] on icon at bounding box center [101, 130] width 5 height 5
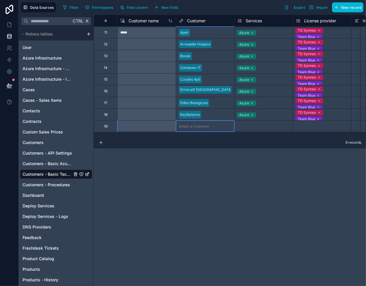
click at [195, 123] on div "Select a Customer" at bounding box center [205, 126] width 58 height 8
type input "******"
click at [199, 144] on div "Philipson Wine" at bounding box center [205, 141] width 58 height 12
click at [256, 127] on div "Select a Services" at bounding box center [252, 126] width 29 height 5
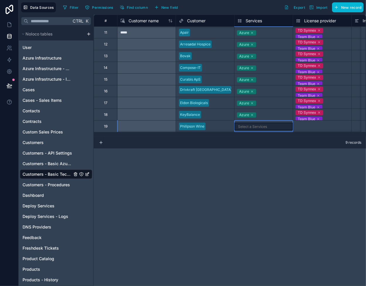
click at [256, 127] on div "Select a Services" at bounding box center [252, 126] width 29 height 5
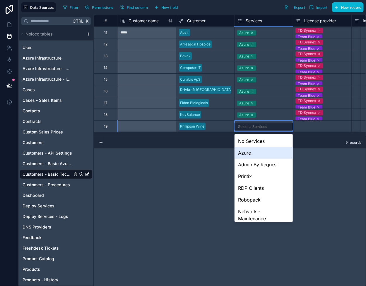
click at [252, 151] on div "Azure" at bounding box center [264, 153] width 58 height 12
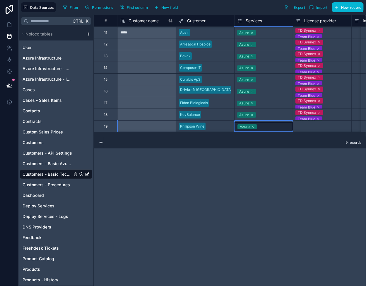
click at [302, 124] on div "Select a License provider" at bounding box center [317, 126] width 42 height 5
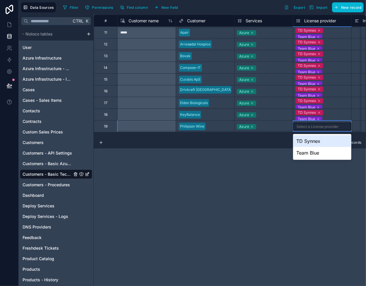
click at [302, 124] on div "Select a License provider" at bounding box center [318, 126] width 42 height 5
click at [308, 139] on div "TD Synnex" at bounding box center [322, 141] width 58 height 12
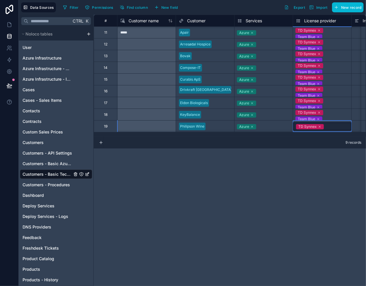
click at [313, 127] on div "TD Synnex" at bounding box center [307, 126] width 18 height 5
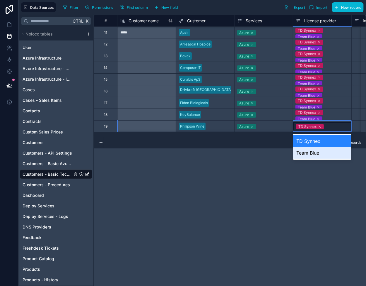
click at [313, 152] on div "Team Blue" at bounding box center [322, 153] width 58 height 12
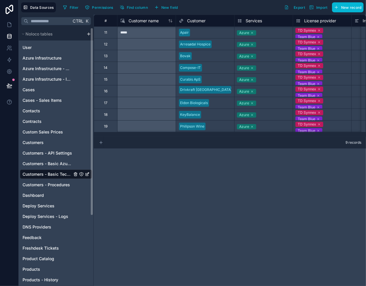
click at [101, 143] on icon at bounding box center [101, 142] width 5 height 5
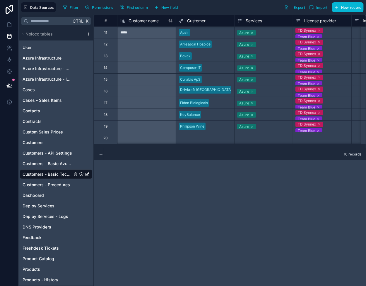
click at [199, 136] on div "Select a Customer" at bounding box center [194, 138] width 31 height 5
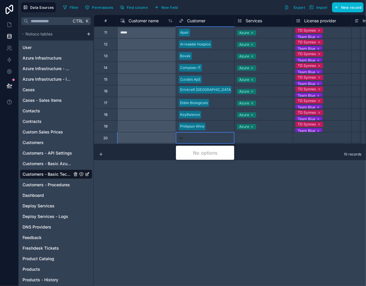
type input "****"
drag, startPoint x: 193, startPoint y: 154, endPoint x: 215, endPoint y: 144, distance: 24.4
click at [192, 154] on div "Wareco" at bounding box center [205, 153] width 58 height 12
click at [247, 138] on div "Select a Services" at bounding box center [252, 138] width 29 height 5
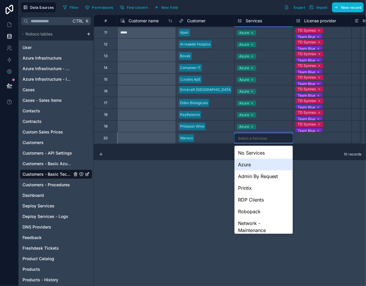
click at [254, 159] on div "Azure" at bounding box center [264, 164] width 58 height 12
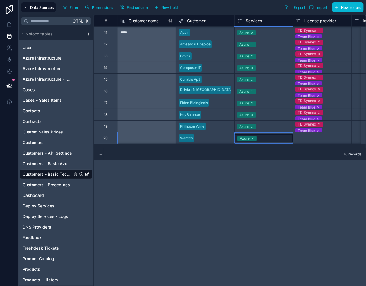
click at [301, 138] on div "Select a License provider" at bounding box center [317, 138] width 42 height 5
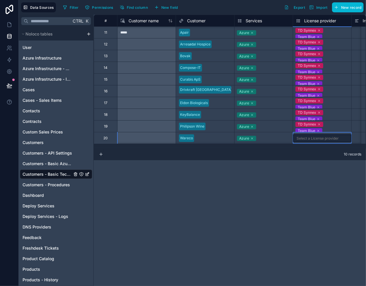
click at [301, 138] on div "Select a License provider" at bounding box center [318, 138] width 42 height 5
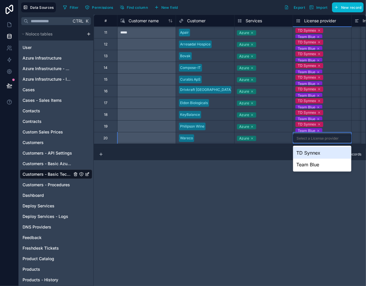
click at [307, 152] on div "TD Synnex" at bounding box center [322, 153] width 58 height 12
click at [307, 139] on div "TD Synnex" at bounding box center [307, 138] width 18 height 5
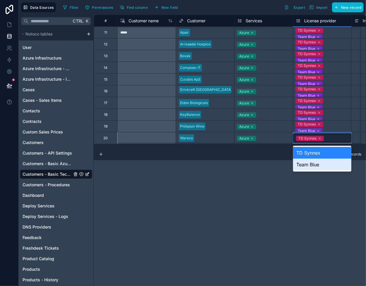
click at [311, 164] on div "Team Blue" at bounding box center [322, 164] width 58 height 12
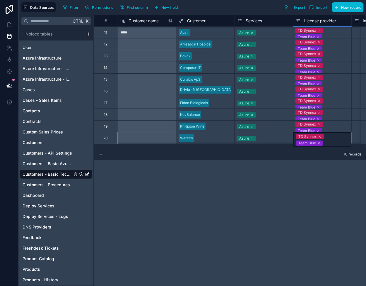
click at [102, 154] on icon at bounding box center [101, 154] width 5 height 5
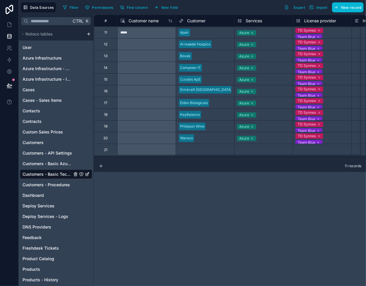
click at [197, 147] on div "Select a Customer" at bounding box center [194, 149] width 31 height 5
click at [190, 149] on div "Select a Customer" at bounding box center [194, 149] width 31 height 5
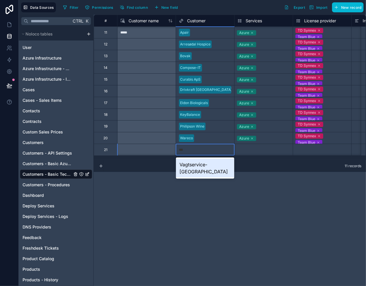
type input "****"
click at [195, 164] on div "Vagtservice-[GEOGRAPHIC_DATA]" at bounding box center [205, 167] width 58 height 19
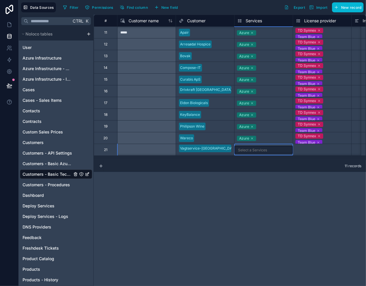
click at [255, 151] on div "Select a Services" at bounding box center [252, 150] width 29 height 5
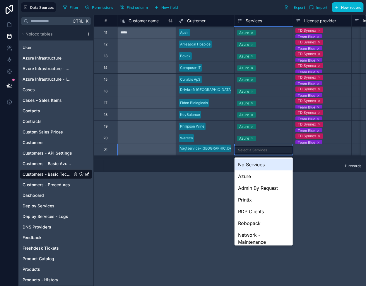
click at [257, 173] on div "Azure" at bounding box center [264, 176] width 58 height 12
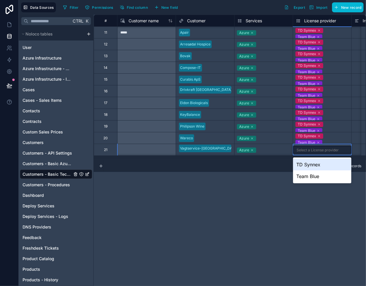
click at [299, 151] on div "Select a License provider" at bounding box center [318, 150] width 42 height 5
click at [303, 161] on div "TD Synnex" at bounding box center [322, 164] width 58 height 12
click at [305, 151] on div "TD Synnex" at bounding box center [307, 149] width 18 height 5
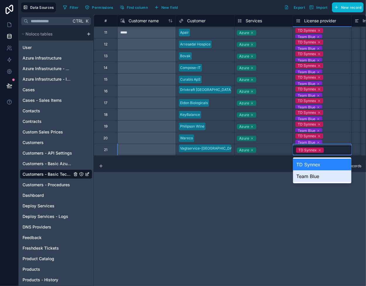
drag, startPoint x: 306, startPoint y: 174, endPoint x: 274, endPoint y: 172, distance: 32.3
click at [306, 174] on div "Team Blue" at bounding box center [322, 176] width 58 height 12
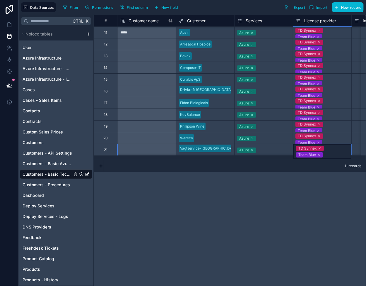
click at [100, 165] on icon at bounding box center [101, 165] width 5 height 5
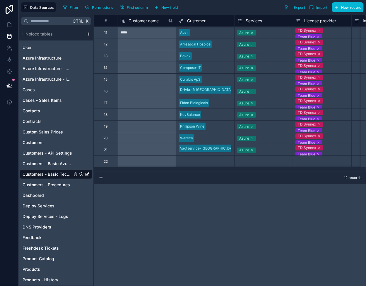
click at [202, 161] on div "Select a Customer" at bounding box center [194, 161] width 31 height 5
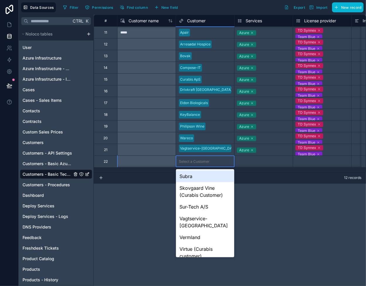
click at [202, 161] on div "Select a Customer" at bounding box center [194, 161] width 31 height 5
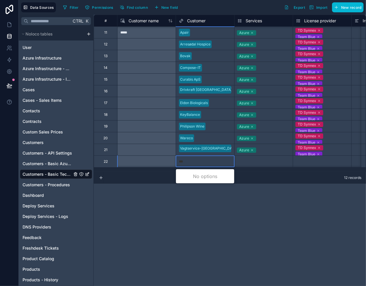
type input "****"
click at [206, 172] on div "Electro Energy" at bounding box center [205, 176] width 58 height 12
click at [239, 165] on div "Select a Services" at bounding box center [264, 161] width 58 height 11
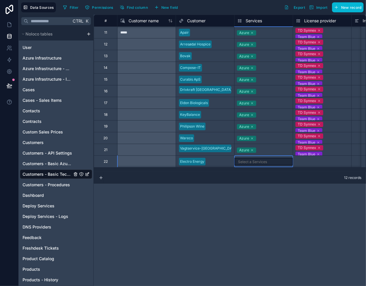
click at [241, 164] on div "Select a Services" at bounding box center [264, 162] width 58 height 8
click at [254, 165] on div "Select a Services" at bounding box center [264, 161] width 58 height 11
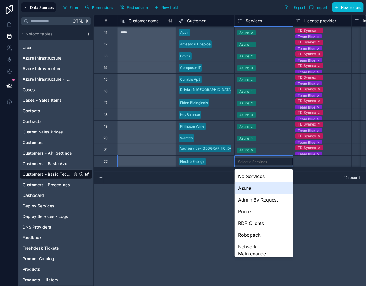
click at [260, 187] on div "Azure" at bounding box center [264, 188] width 58 height 12
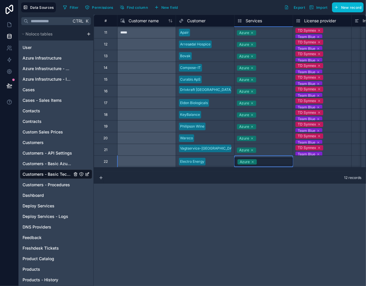
click at [302, 165] on div "Select a License provider" at bounding box center [322, 161] width 58 height 11
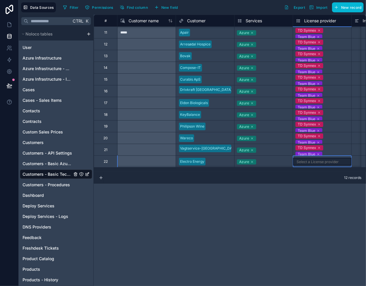
click at [303, 164] on div "Select a License provider" at bounding box center [322, 162] width 58 height 8
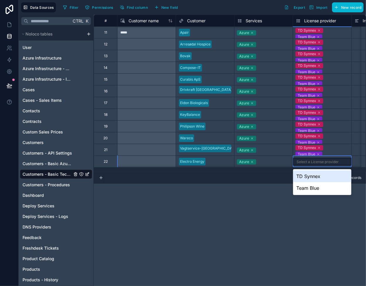
click at [307, 174] on div "TD Synnex" at bounding box center [322, 176] width 58 height 12
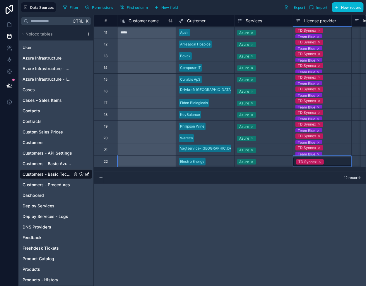
click at [310, 161] on div "TD Synnex" at bounding box center [307, 161] width 18 height 5
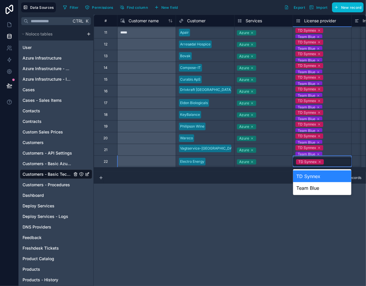
click at [307, 184] on div "Team Blue" at bounding box center [322, 188] width 58 height 12
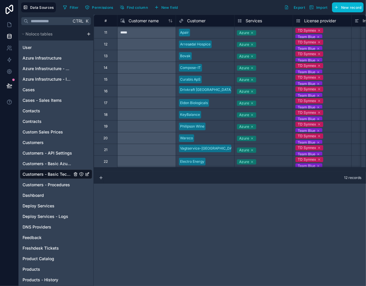
click at [233, 197] on div "# Customer name Customer Services License provider Important information Approv…" at bounding box center [230, 150] width 272 height 271
click at [44, 163] on span "Customers - Basic Azure Info" at bounding box center [48, 164] width 50 height 6
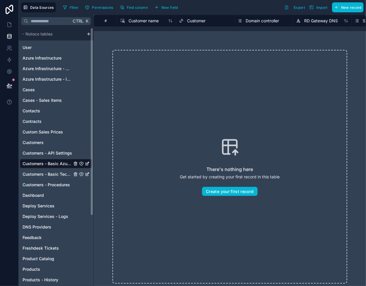
click at [44, 172] on span "Customers - Basic Tech Info" at bounding box center [48, 174] width 50 height 6
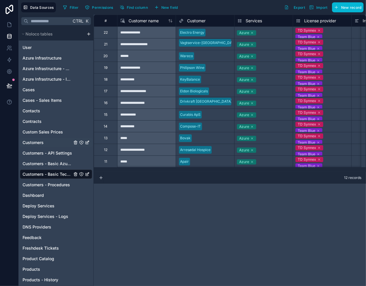
click at [42, 142] on span "Customers" at bounding box center [33, 142] width 21 height 6
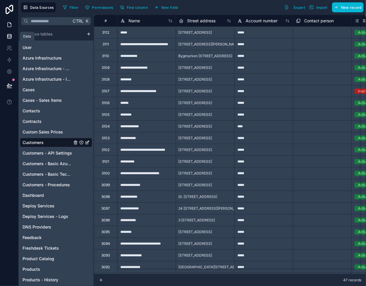
click at [8, 27] on icon at bounding box center [10, 25] width 4 height 4
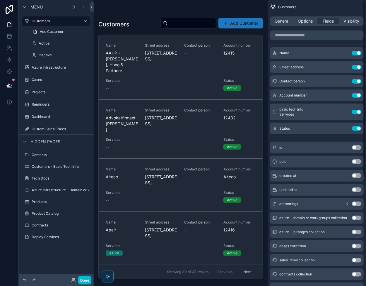
click at [143, 66] on div at bounding box center [181, 139] width 174 height 279
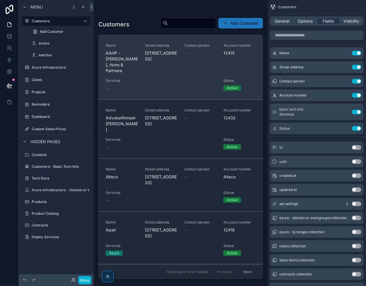
click at [137, 74] on div "Name AAHP - [PERSON_NAME], Huno & Partnere" at bounding box center [122, 58] width 32 height 30
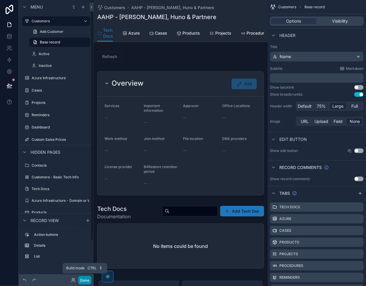
click at [88, 281] on button "Done" at bounding box center [84, 280] width 13 height 8
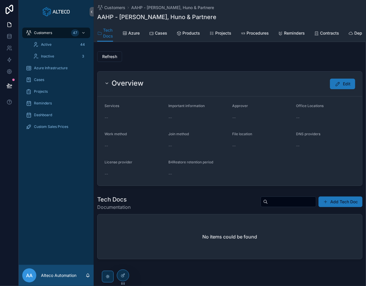
click at [113, 4] on div "Customers AAHP - [PERSON_NAME], Huno & Partnere AAHP - [PERSON_NAME], Huno & Pa…" at bounding box center [229, 12] width 265 height 25
click at [113, 6] on span "Customers" at bounding box center [114, 8] width 21 height 6
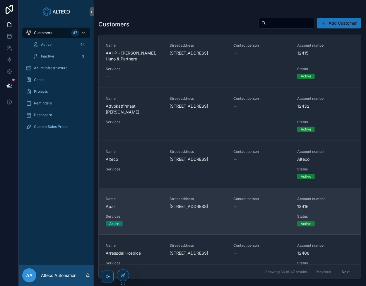
click at [136, 209] on span "Apair" at bounding box center [134, 206] width 57 height 6
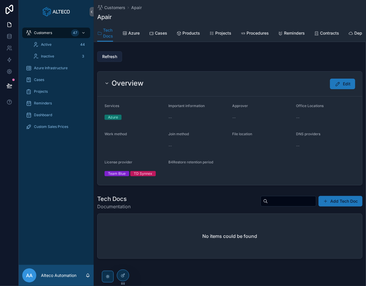
click at [106, 59] on span "Refresh" at bounding box center [109, 57] width 15 height 6
drag, startPoint x: 10, startPoint y: 35, endPoint x: 13, endPoint y: 36, distance: 3.3
click at [10, 35] on icon at bounding box center [9, 36] width 6 height 6
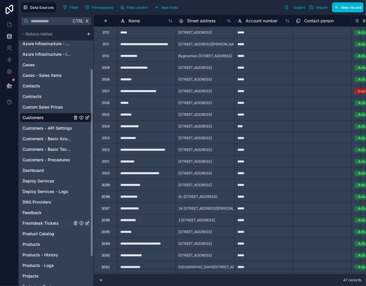
scroll to position [59, 0]
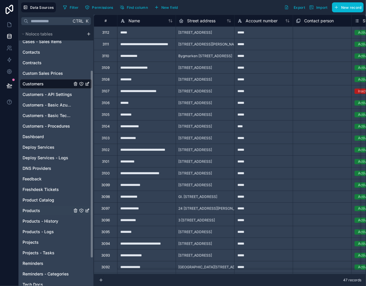
click at [44, 209] on link "Products" at bounding box center [48, 210] width 50 height 6
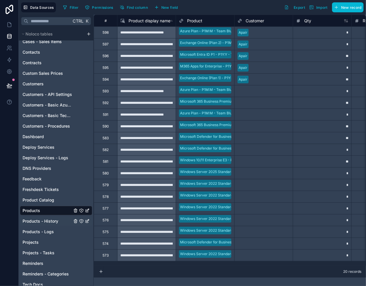
click at [54, 222] on span "Products - History" at bounding box center [41, 221] width 36 height 6
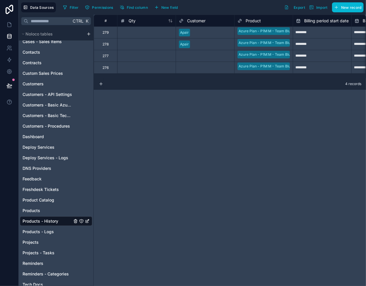
click at [137, 151] on div "# Qty Customer Product Billing period start date Billing period end date Cost p…" at bounding box center [230, 150] width 272 height 271
click at [158, 55] on div at bounding box center [146, 56] width 59 height 12
drag, startPoint x: 144, startPoint y: 57, endPoint x: 144, endPoint y: 70, distance: 12.9
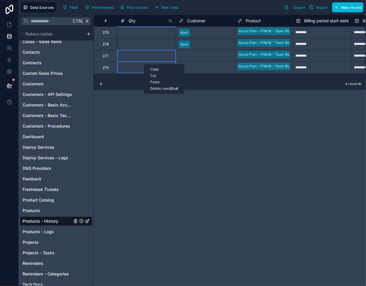
drag, startPoint x: 144, startPoint y: 64, endPoint x: 127, endPoint y: 57, distance: 18.0
drag, startPoint x: 141, startPoint y: 62, endPoint x: 120, endPoint y: 131, distance: 71.9
click at [120, 131] on div "# Qty Customer Product Billing period start date Billing period end date Cost p…" at bounding box center [230, 150] width 272 height 271
click at [169, 79] on div "Delete rows 3 to 4" at bounding box center [167, 79] width 40 height 6
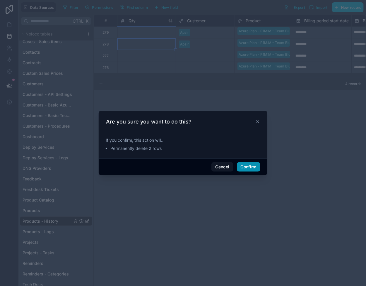
click at [240, 164] on button "Confirm" at bounding box center [248, 166] width 23 height 9
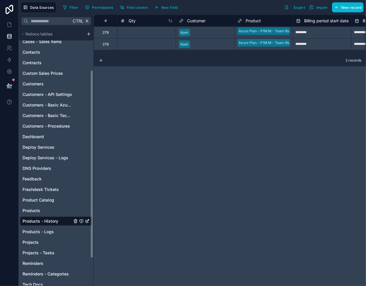
click at [196, 117] on div "# Qty Customer Product Billing period start date Billing period end date Cost p…" at bounding box center [230, 150] width 272 height 271
drag, startPoint x: 41, startPoint y: 209, endPoint x: 53, endPoint y: 194, distance: 19.4
click at [41, 209] on link "Products" at bounding box center [48, 210] width 50 height 6
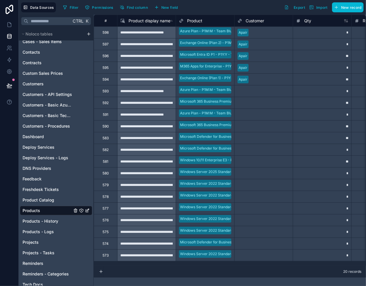
click at [139, 64] on div "**********" at bounding box center [146, 68] width 59 height 12
click at [136, 68] on div "**********" at bounding box center [146, 68] width 59 height 12
drag, startPoint x: 125, startPoint y: 33, endPoint x: 128, endPoint y: 35, distance: 3.9
click at [125, 33] on div "**********" at bounding box center [146, 32] width 59 height 12
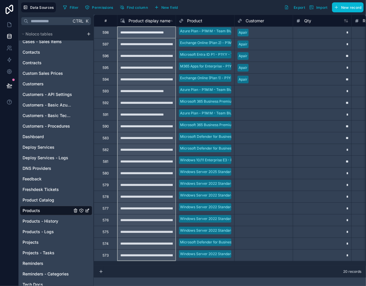
drag, startPoint x: 134, startPoint y: 34, endPoint x: 144, endPoint y: 256, distance: 222.0
click at [163, 208] on div "Delete rows 1 to 20" at bounding box center [164, 207] width 41 height 6
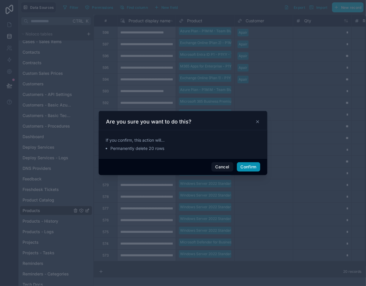
click at [242, 166] on button "Confirm" at bounding box center [248, 166] width 23 height 9
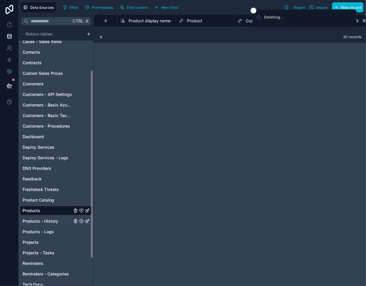
click at [45, 221] on span "Products - History" at bounding box center [41, 221] width 36 height 6
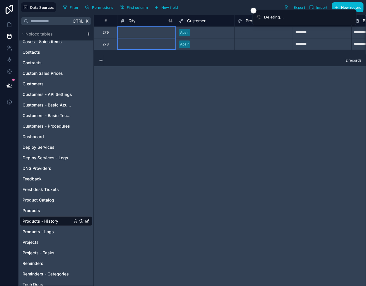
drag, startPoint x: 139, startPoint y: 31, endPoint x: 139, endPoint y: 44, distance: 12.6
click at [158, 59] on div "Delete rows 1 to 2" at bounding box center [159, 60] width 39 height 6
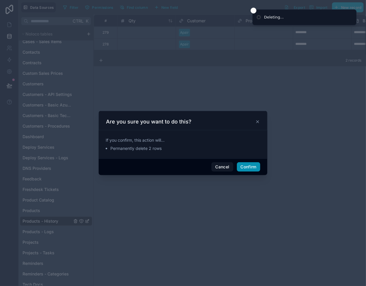
click at [243, 167] on button "Confirm" at bounding box center [248, 166] width 23 height 9
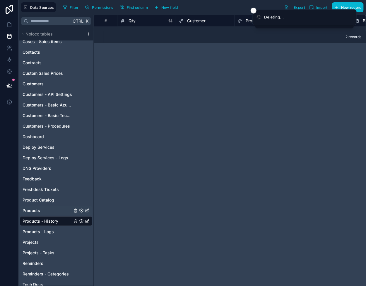
click at [47, 209] on link "Products" at bounding box center [48, 210] width 50 height 6
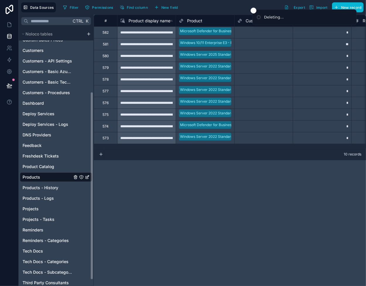
scroll to position [96, 0]
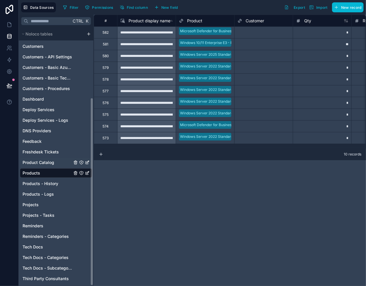
click at [51, 163] on span "Product Catalog" at bounding box center [39, 162] width 32 height 6
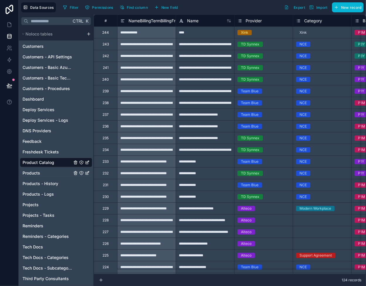
click at [49, 172] on link "Products" at bounding box center [48, 173] width 50 height 6
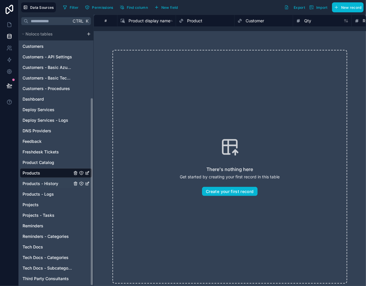
click at [59, 185] on link "Products - History" at bounding box center [48, 183] width 50 height 6
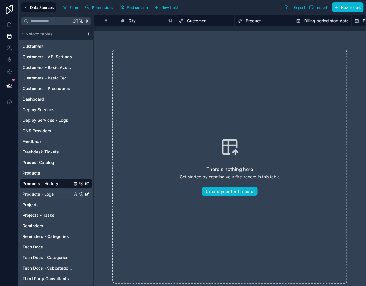
click at [53, 194] on span "Products - Logs" at bounding box center [38, 194] width 31 height 6
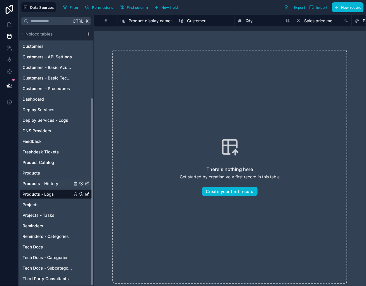
click at [56, 183] on span "Products - History" at bounding box center [41, 183] width 36 height 6
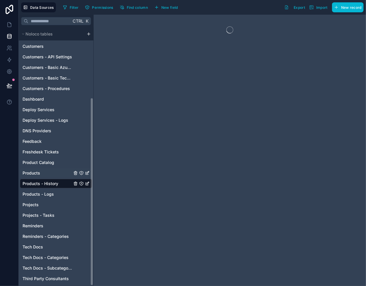
click at [48, 170] on link "Products" at bounding box center [48, 173] width 50 height 6
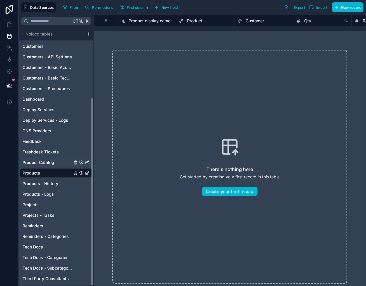
click at [52, 166] on div "Product Catalog" at bounding box center [56, 162] width 72 height 9
click at [52, 159] on div "Product Catalog" at bounding box center [56, 162] width 72 height 9
click at [53, 165] on div "Product Catalog" at bounding box center [56, 162] width 72 height 9
click at [53, 161] on span "Product Catalog" at bounding box center [39, 162] width 32 height 6
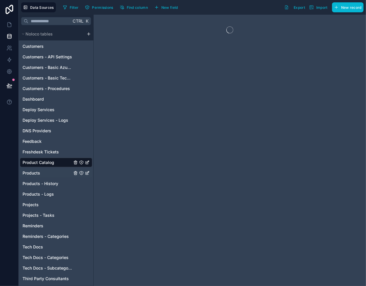
click at [45, 170] on link "Products" at bounding box center [48, 173] width 50 height 6
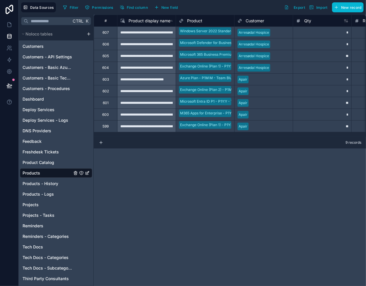
click at [117, 83] on div "**********" at bounding box center [146, 79] width 59 height 12
drag, startPoint x: 148, startPoint y: 32, endPoint x: 144, endPoint y: 123, distance: 91.2
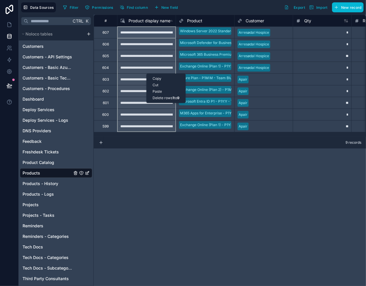
click at [162, 98] on div "Delete rows 1 to 9" at bounding box center [166, 98] width 39 height 6
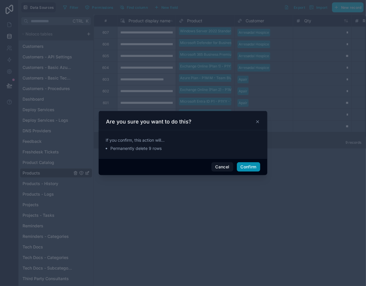
click at [245, 166] on button "Confirm" at bounding box center [248, 166] width 23 height 9
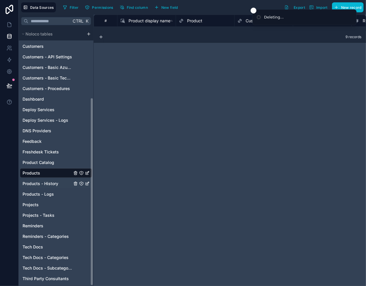
click at [51, 184] on span "Products - History" at bounding box center [41, 183] width 36 height 6
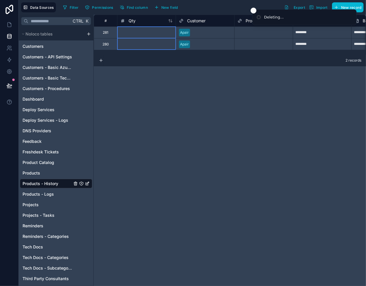
drag, startPoint x: 131, startPoint y: 35, endPoint x: 134, endPoint y: 47, distance: 12.6
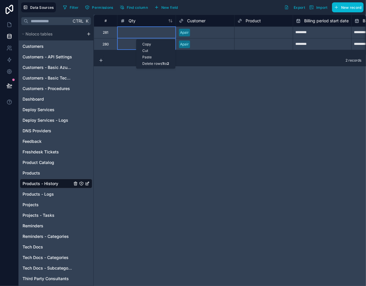
click at [155, 63] on div "Delete rows 1 to 2" at bounding box center [156, 63] width 39 height 6
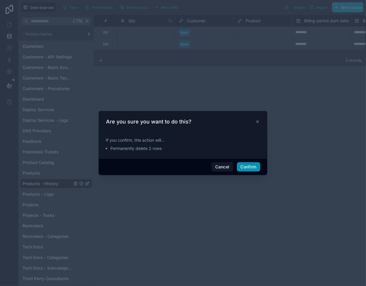
click at [246, 163] on button "Confirm" at bounding box center [248, 166] width 23 height 9
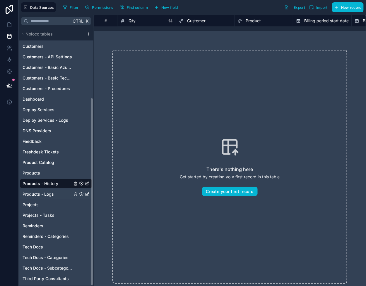
click at [45, 195] on span "Products - Logs" at bounding box center [38, 194] width 31 height 6
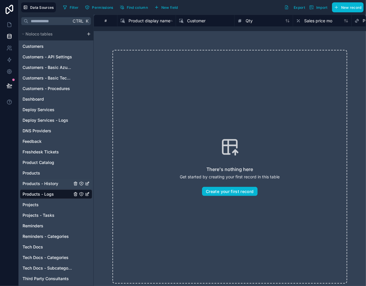
click at [43, 180] on div "Products - History" at bounding box center [56, 183] width 72 height 9
click at [44, 179] on div "Products - History" at bounding box center [56, 183] width 72 height 9
click at [46, 182] on span "Products - History" at bounding box center [41, 183] width 36 height 6
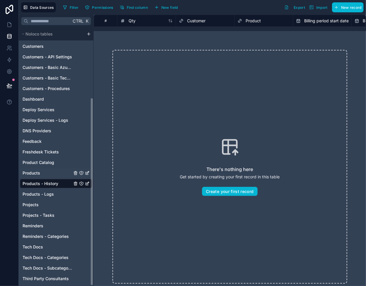
click at [60, 172] on link "Products" at bounding box center [48, 173] width 50 height 6
